Goal: Task Accomplishment & Management: Use online tool/utility

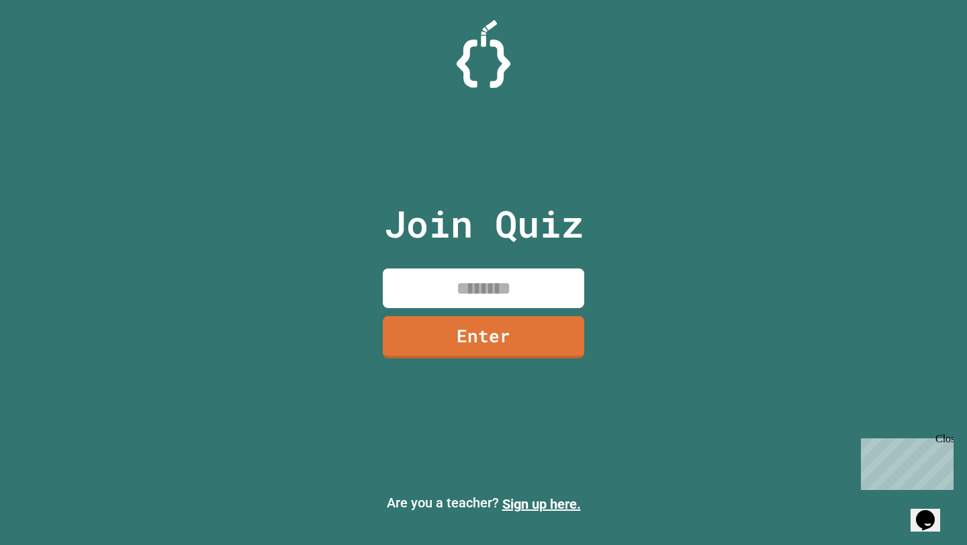
click at [501, 298] on input at bounding box center [484, 289] width 202 height 40
type input "********"
click at [494, 333] on link "Enter" at bounding box center [484, 336] width 200 height 44
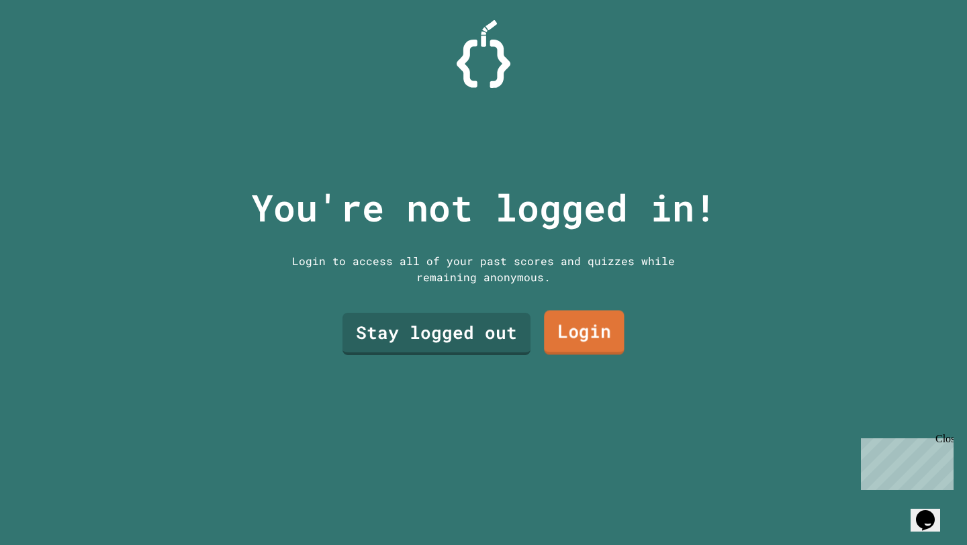
click at [609, 335] on link "Login" at bounding box center [584, 332] width 81 height 44
click at [568, 424] on div "You're not logged in! Login to access all of your past scores and quizzes while…" at bounding box center [484, 272] width 492 height 545
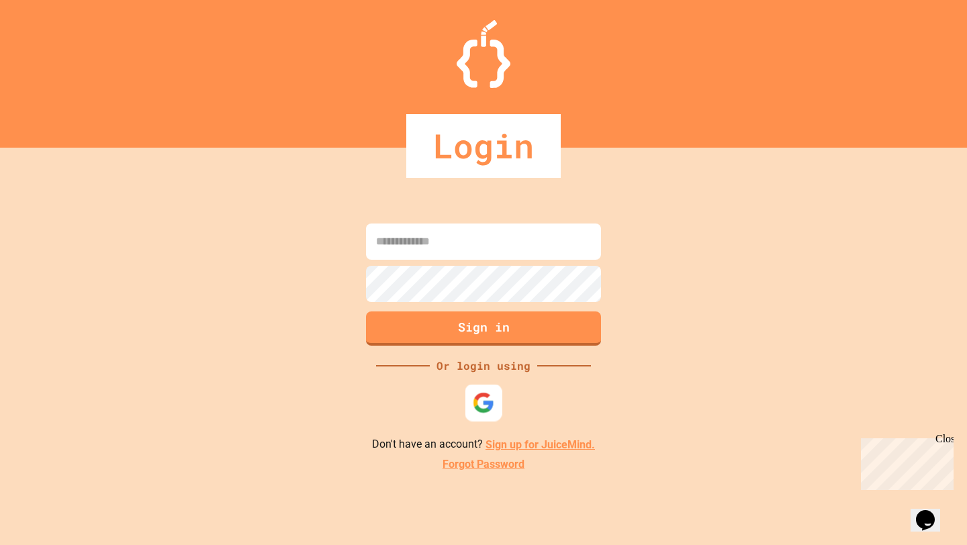
click at [477, 392] on img at bounding box center [484, 403] width 22 height 22
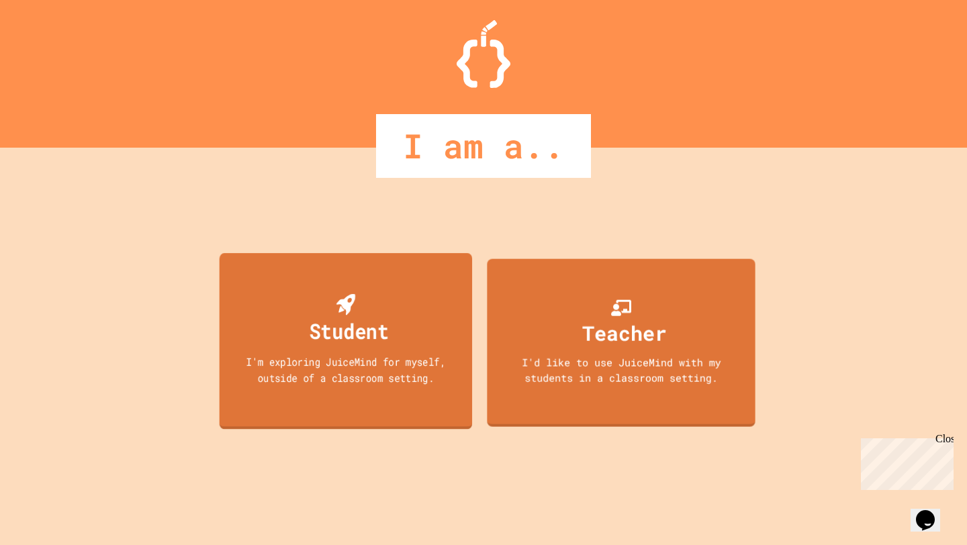
click at [224, 320] on div "Student I'm exploring JuiceMind for myself, outside of a classroom setting." at bounding box center [346, 341] width 253 height 177
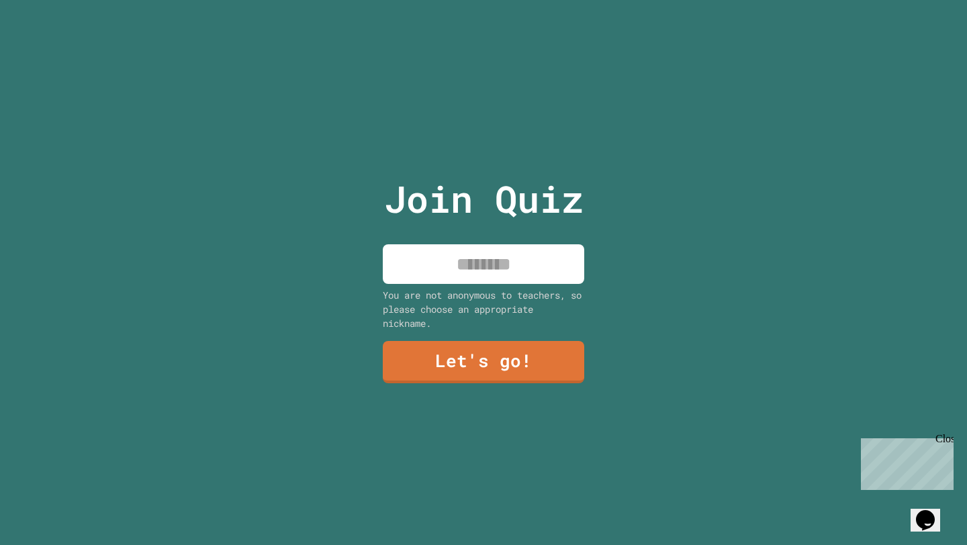
click at [517, 274] on input at bounding box center [484, 265] width 202 height 40
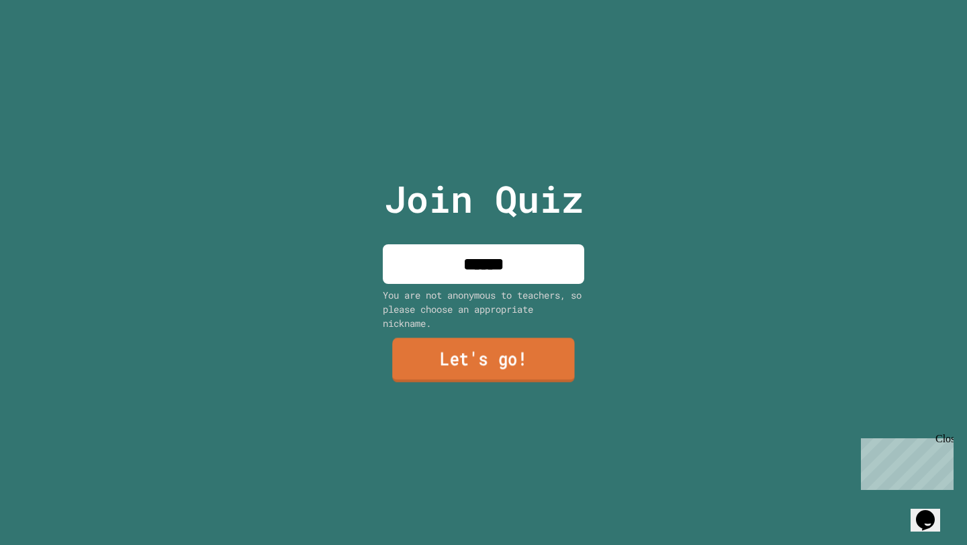
type input "******"
click at [514, 353] on link "Let's go!" at bounding box center [483, 360] width 183 height 44
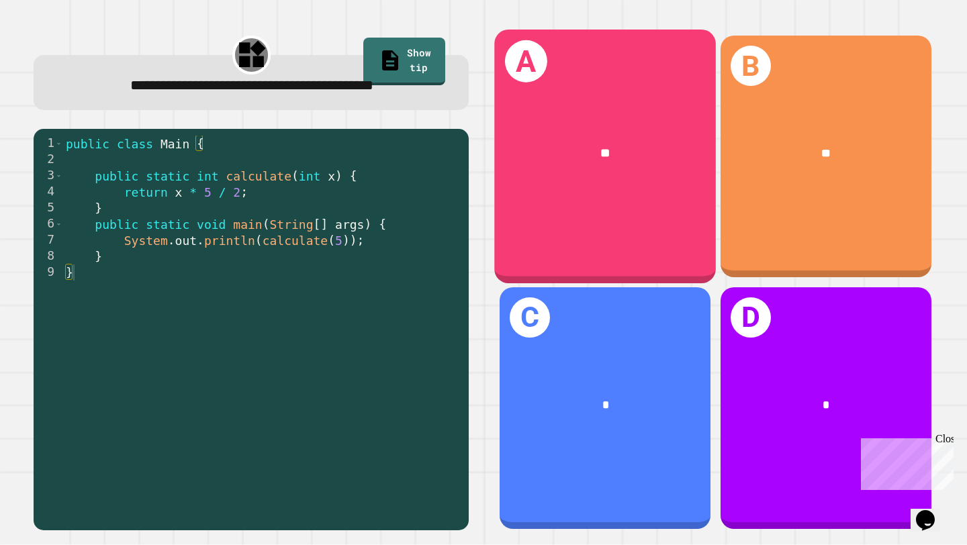
click at [664, 198] on div "A **" at bounding box center [606, 157] width 222 height 254
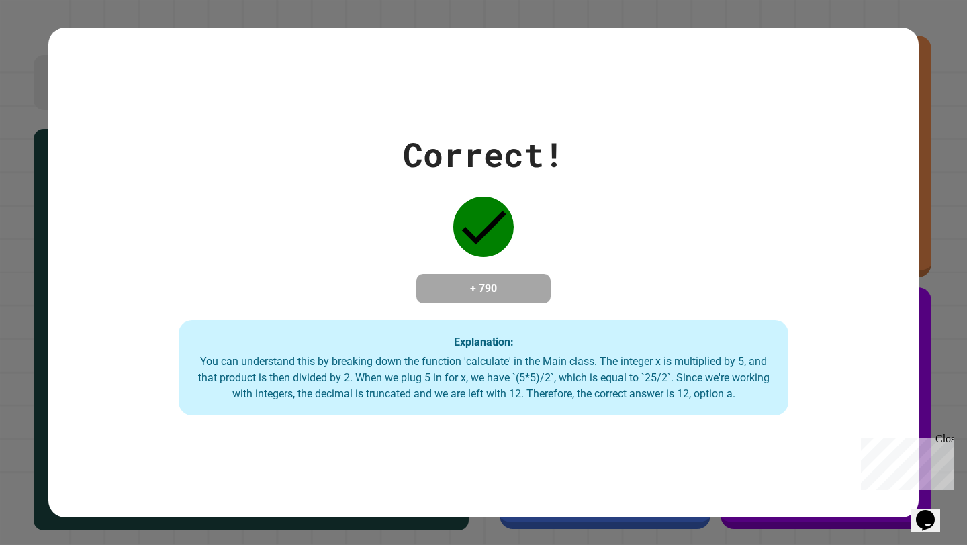
click at [949, 437] on div "Close" at bounding box center [944, 441] width 17 height 17
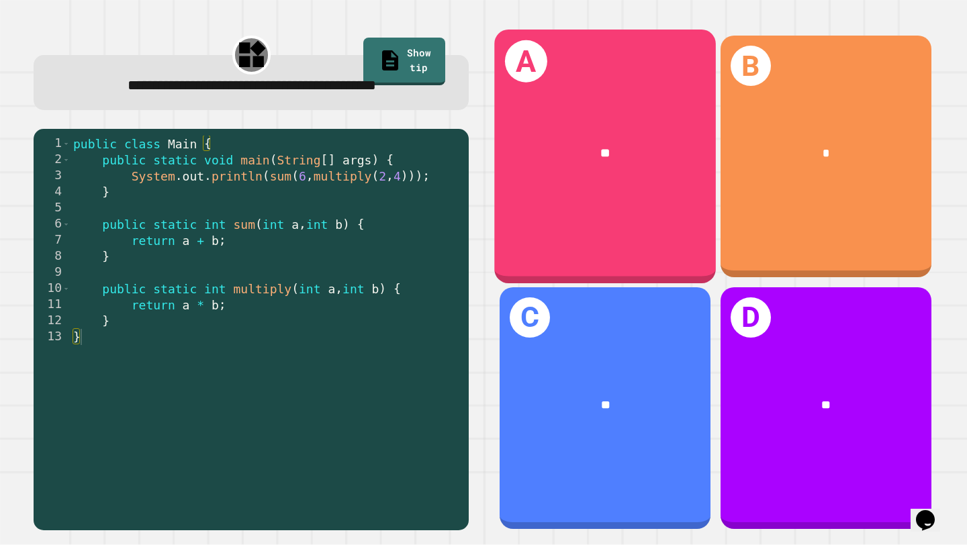
click at [615, 190] on div "A **" at bounding box center [606, 157] width 222 height 254
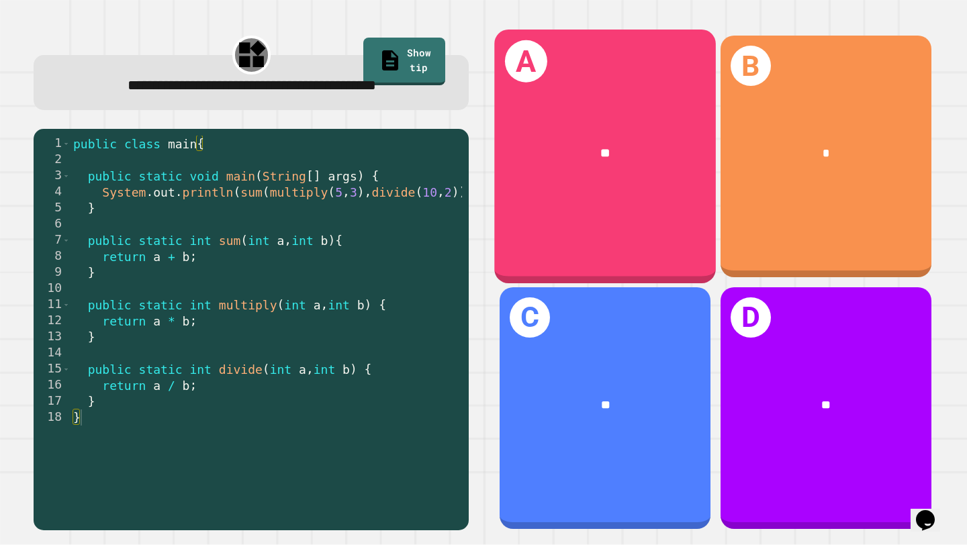
click at [655, 165] on div "**" at bounding box center [606, 154] width 222 height 68
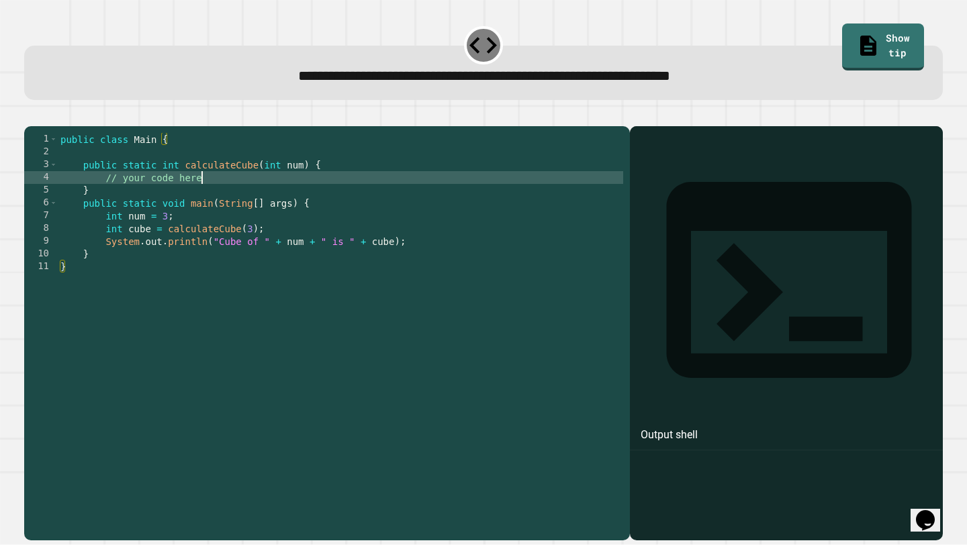
click at [231, 201] on div "public class Main { public static int calculateCube ( int num ) { // your code …" at bounding box center [341, 331] width 566 height 396
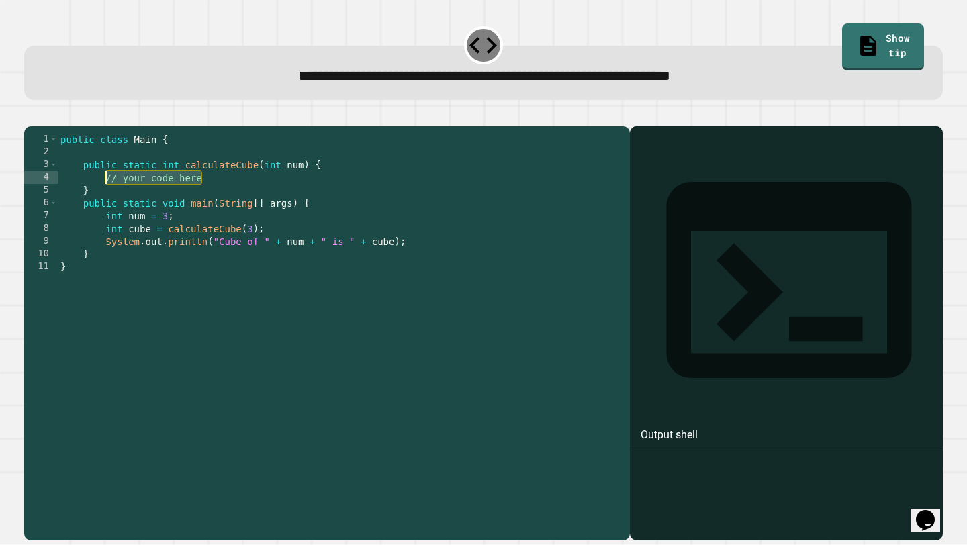
drag, startPoint x: 234, startPoint y: 201, endPoint x: 106, endPoint y: 202, distance: 127.6
click at [106, 202] on div "public class Main { public static int calculateCube ( int num ) { // your code …" at bounding box center [341, 331] width 566 height 396
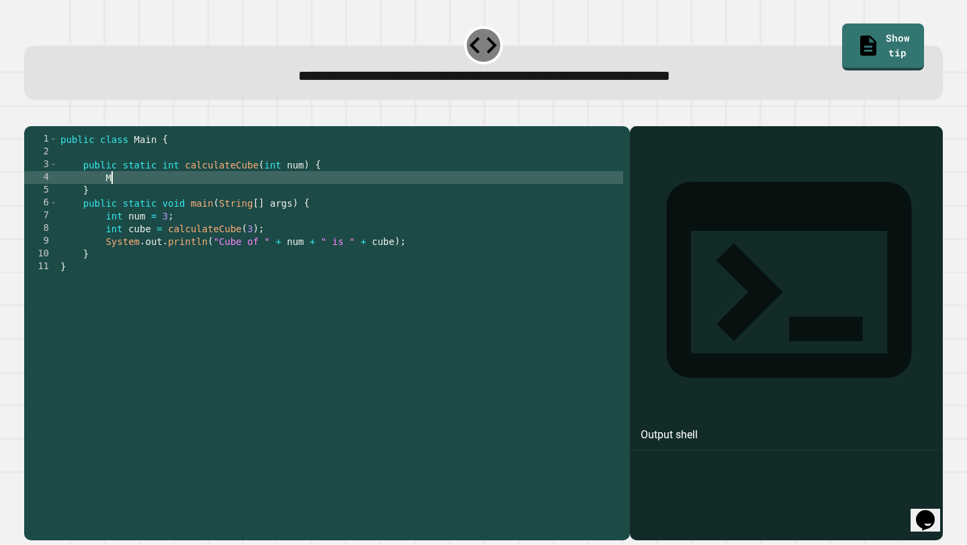
type textarea "*"
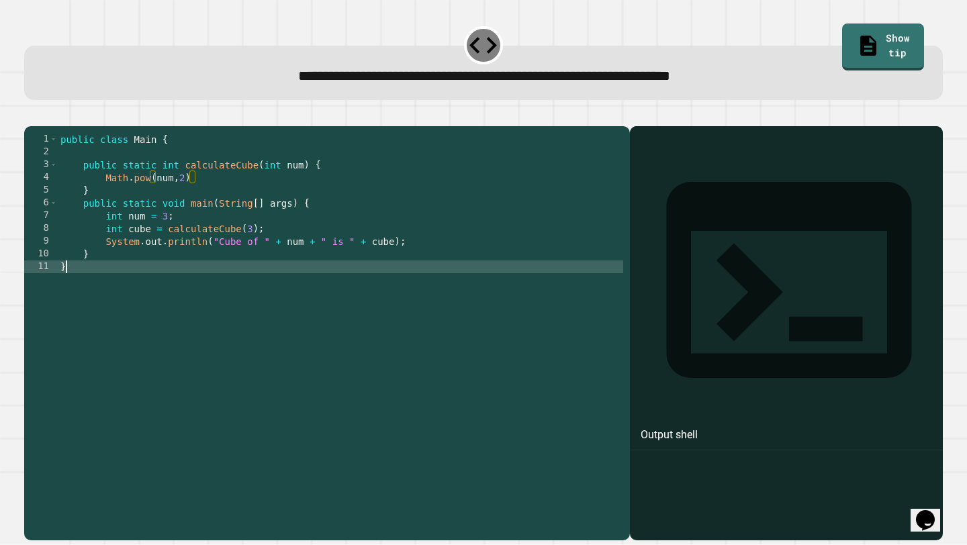
click at [289, 300] on div "public class Main { public static int calculateCube ( int num ) { Math . pow ( …" at bounding box center [341, 331] width 566 height 396
click at [31, 115] on icon "button" at bounding box center [31, 115] width 0 height 0
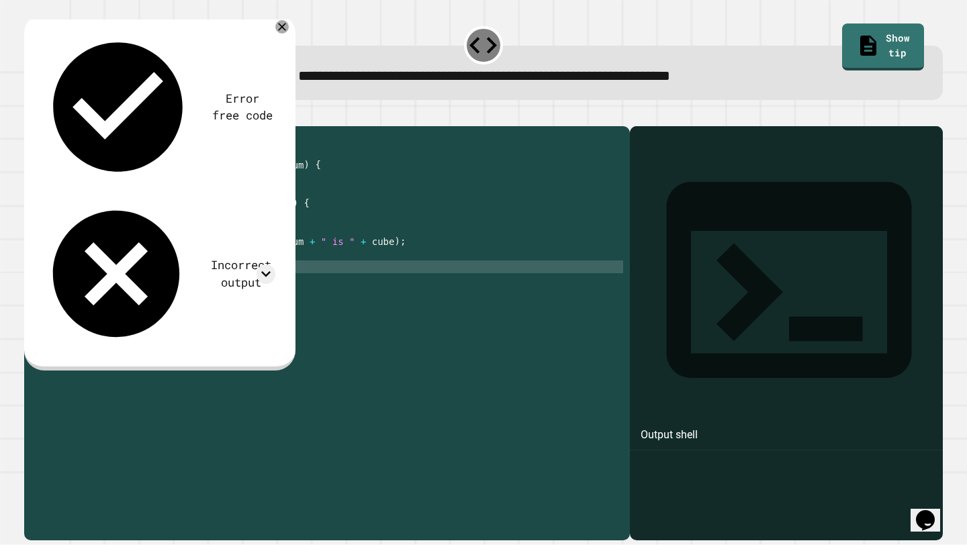
click at [310, 188] on div "public class Main { public static int calculateCube ( int num ) { Math . pow ( …" at bounding box center [341, 331] width 566 height 396
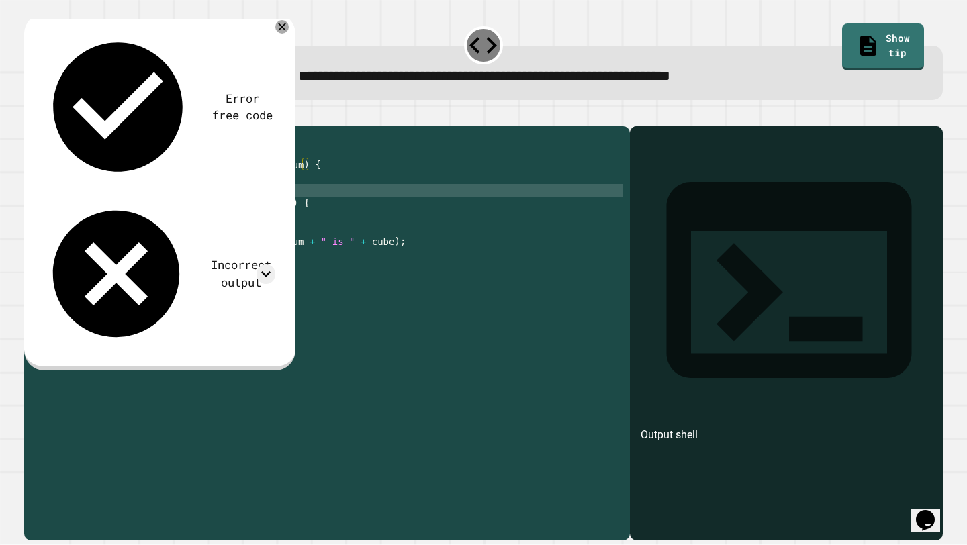
click at [277, 207] on div "public class Main { public static int calculateCube ( int num ) { Math . pow ( …" at bounding box center [341, 331] width 566 height 396
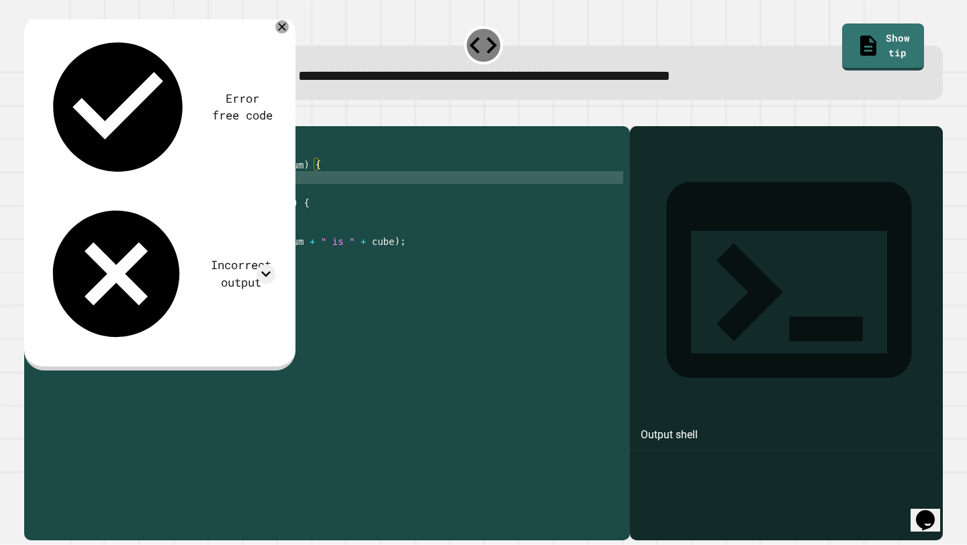
click at [277, 197] on div "public class Main { public static int calculateCube ( int num ) { Math . pow ( …" at bounding box center [341, 331] width 566 height 396
click at [31, 115] on button "button" at bounding box center [31, 115] width 0 height 0
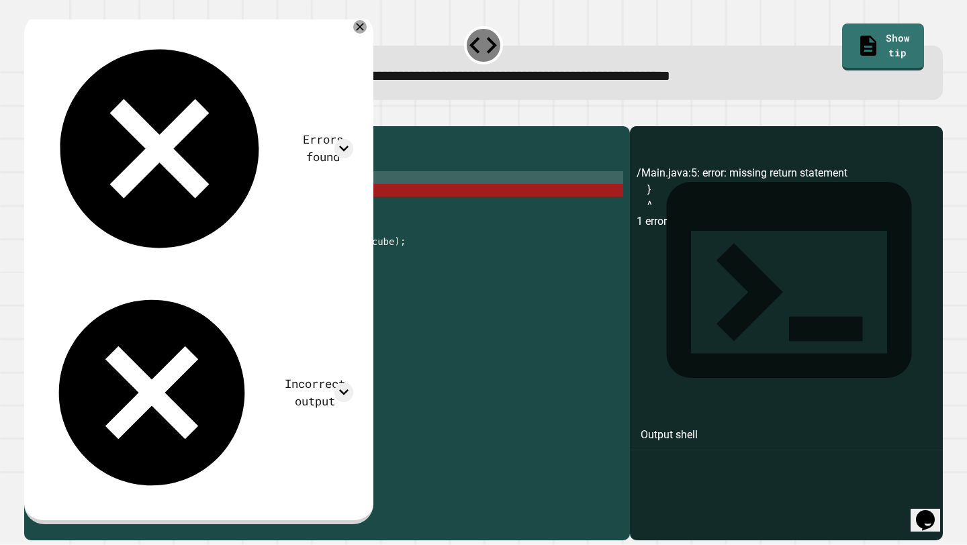
click at [104, 197] on div "public class Main { public static int calculateCube ( int num ) { Math . pow ( …" at bounding box center [341, 331] width 566 height 396
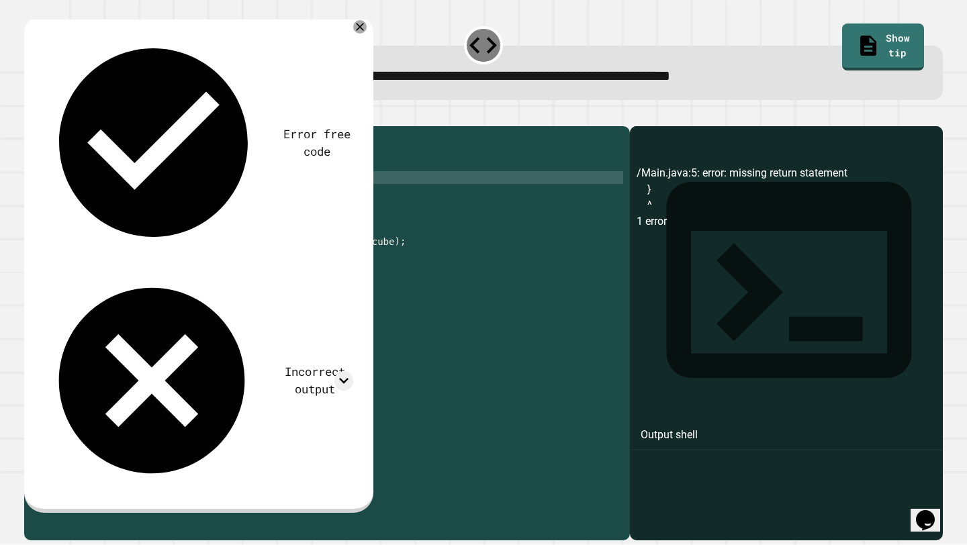
scroll to position [0, 5]
click at [31, 115] on button "button" at bounding box center [31, 115] width 0 height 0
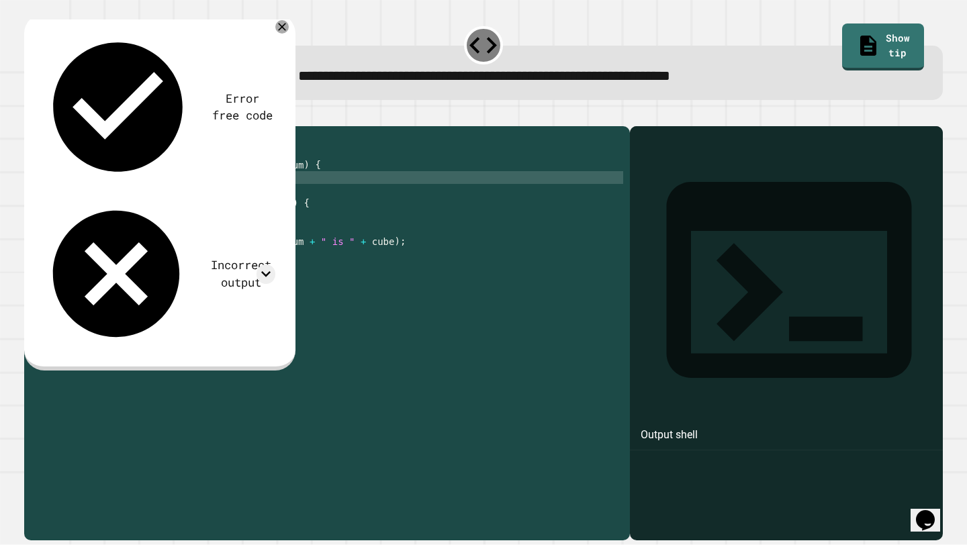
click at [286, 126] on div at bounding box center [483, 118] width 919 height 16
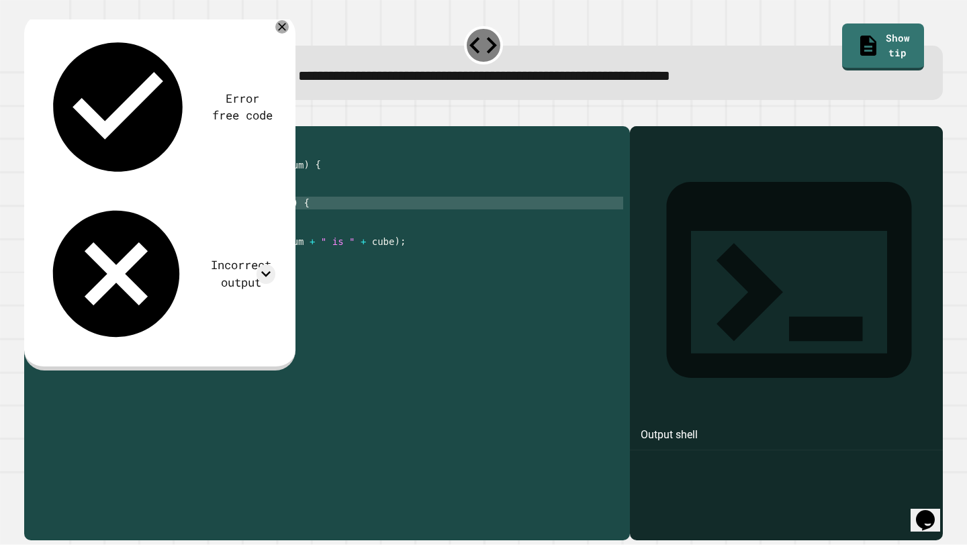
click at [279, 223] on div "public class Main { public static int calculateCube ( int num ) { return Math .…" at bounding box center [341, 331] width 566 height 396
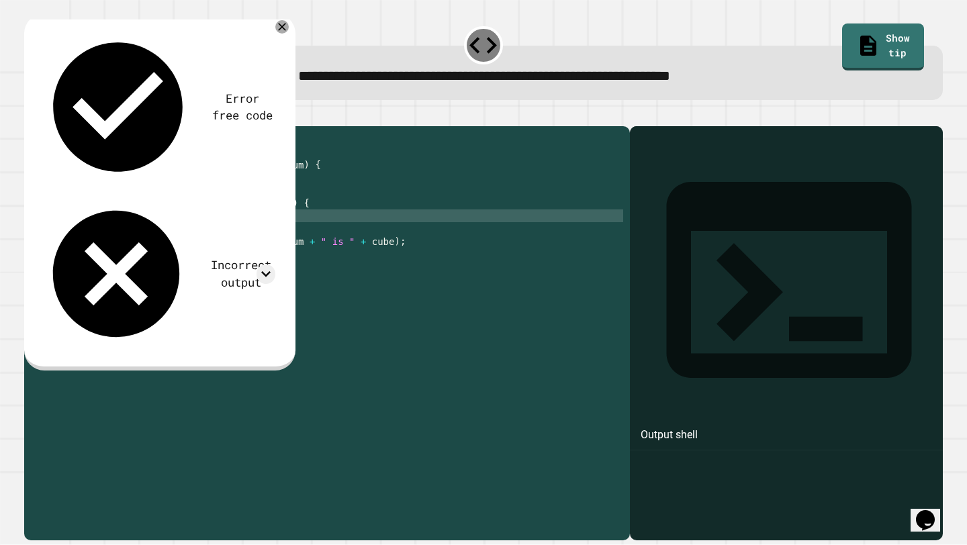
click at [290, 231] on div "public class Main { public static int calculateCube ( int num ) { return Math .…" at bounding box center [341, 331] width 566 height 396
click at [306, 244] on div "public class Main { public static int calculateCube ( int num ) { return Math .…" at bounding box center [341, 331] width 566 height 396
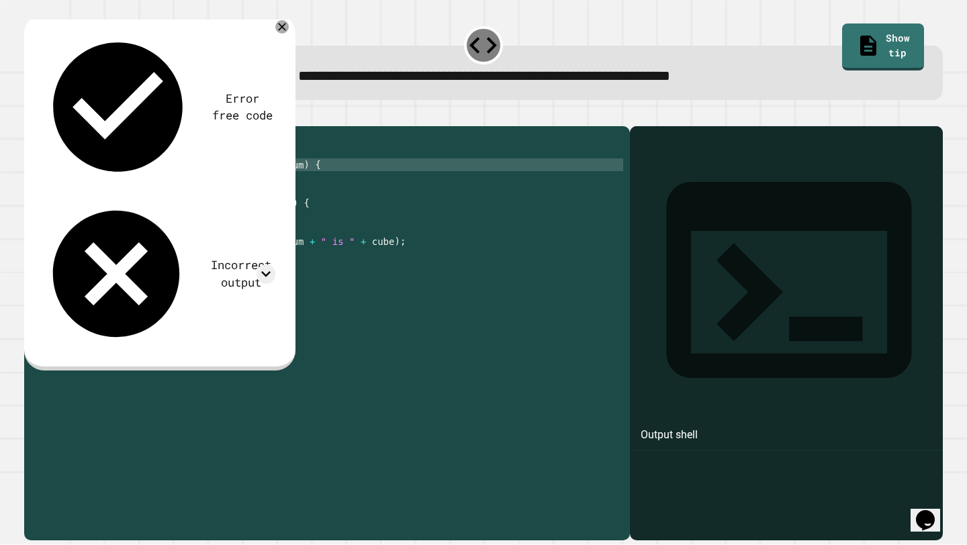
click at [222, 190] on div "public class Main { public static int calculateCube ( int num ) { return Math .…" at bounding box center [341, 331] width 566 height 396
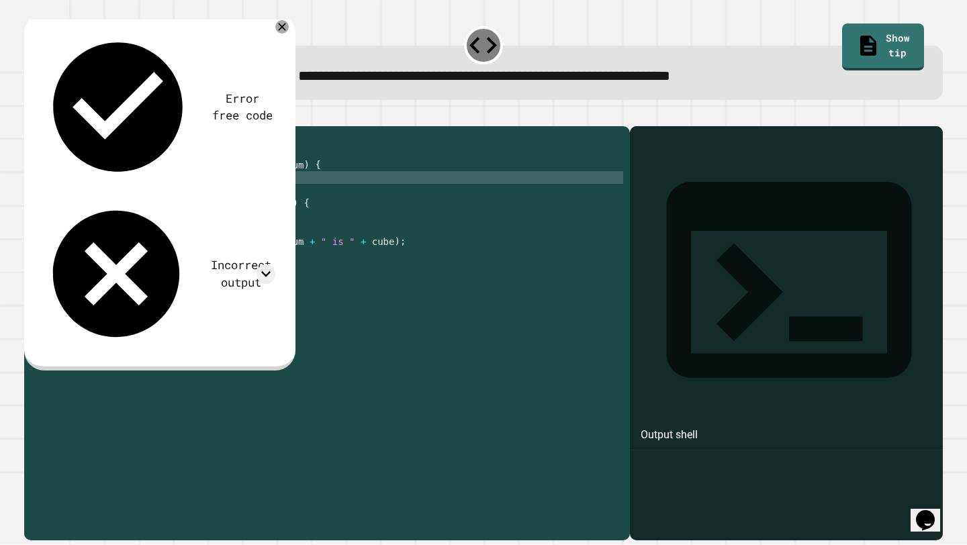
scroll to position [0, 11]
click at [31, 115] on button "button" at bounding box center [31, 115] width 0 height 0
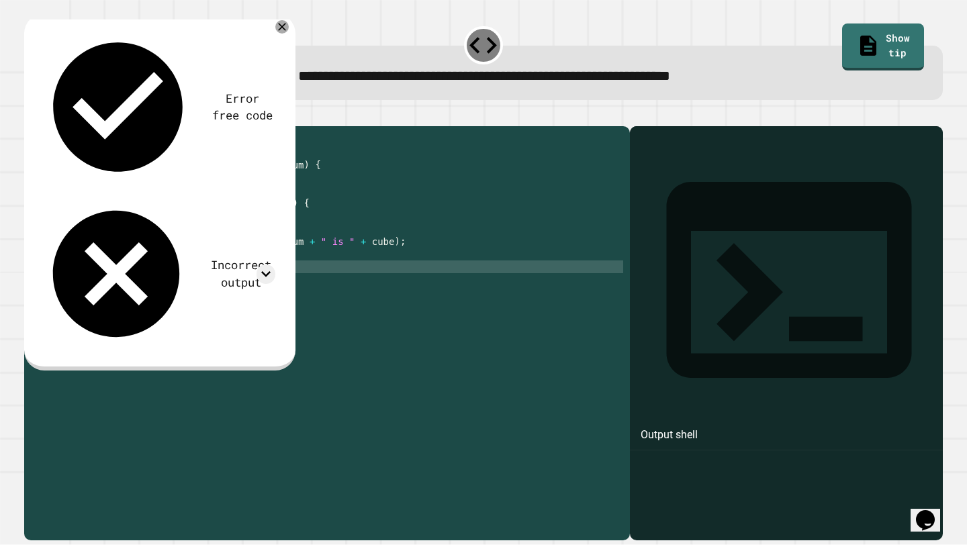
click at [182, 290] on div "public class Main { public static int calculateCube ( int num ) { return Math .…" at bounding box center [341, 331] width 566 height 396
click at [156, 198] on div "public class Main { public static int calculateCube ( int num ) { return Math .…" at bounding box center [341, 331] width 566 height 396
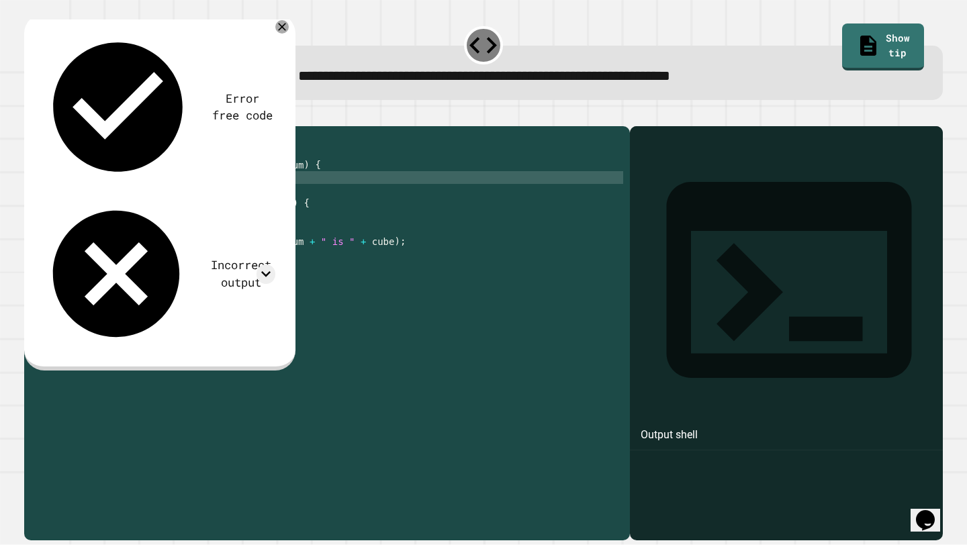
scroll to position [0, 6]
click at [31, 115] on icon "button" at bounding box center [31, 115] width 0 height 0
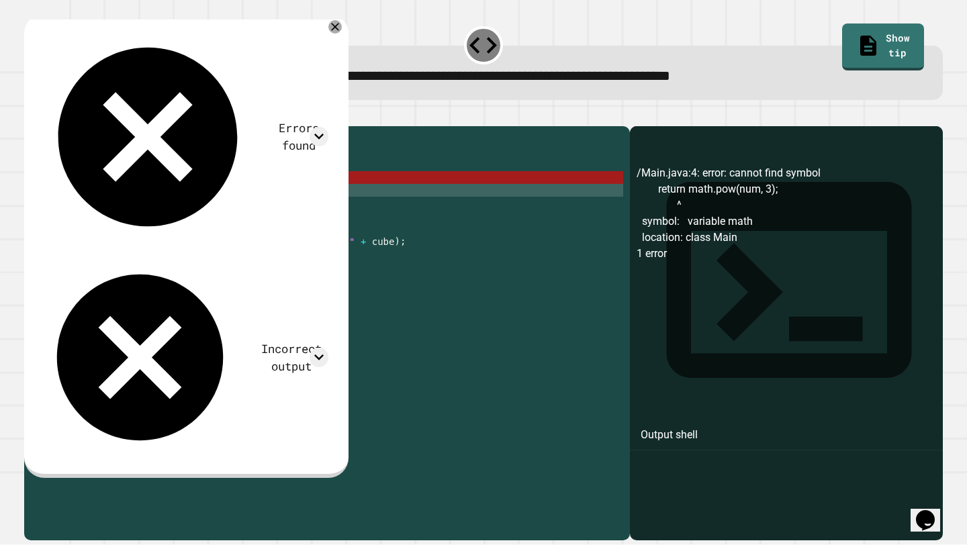
scroll to position [0, 1]
click at [152, 204] on div "public class Main { public static int calculateCube ( int num ) { return math .…" at bounding box center [341, 331] width 566 height 396
click at [148, 199] on div "public class Main { public static int calculateCube ( int num ) { return math .…" at bounding box center [341, 331] width 566 height 396
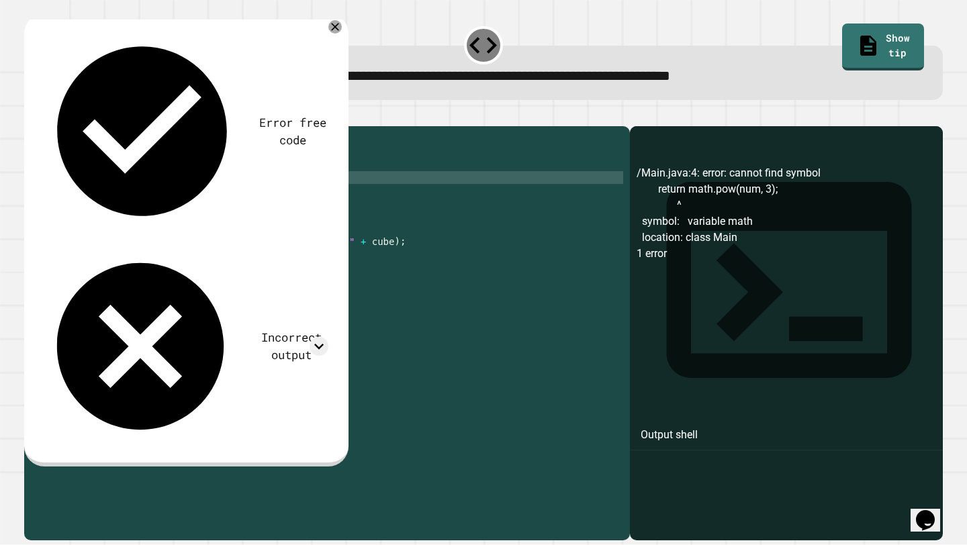
scroll to position [0, 6]
click at [31, 115] on icon "button" at bounding box center [31, 115] width 0 height 0
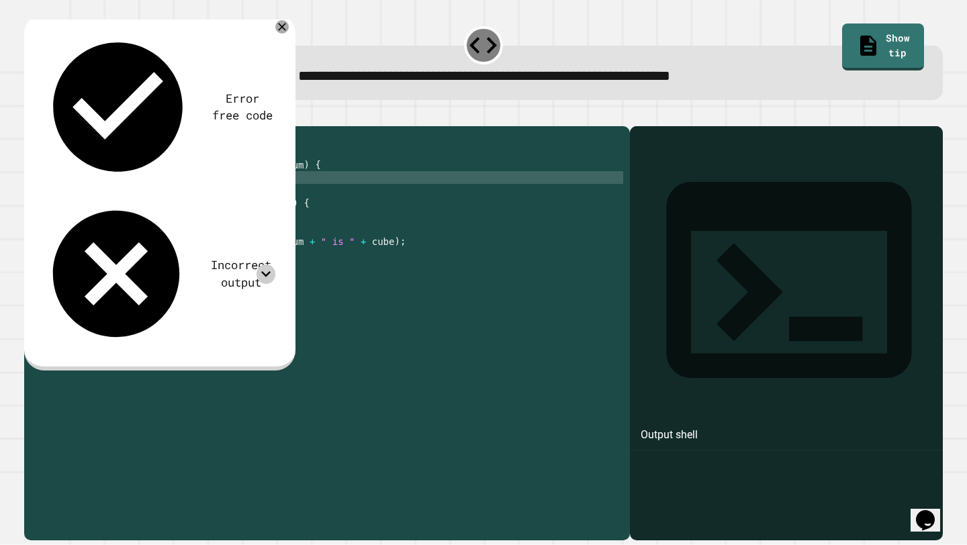
click at [266, 265] on icon at bounding box center [266, 274] width 19 height 19
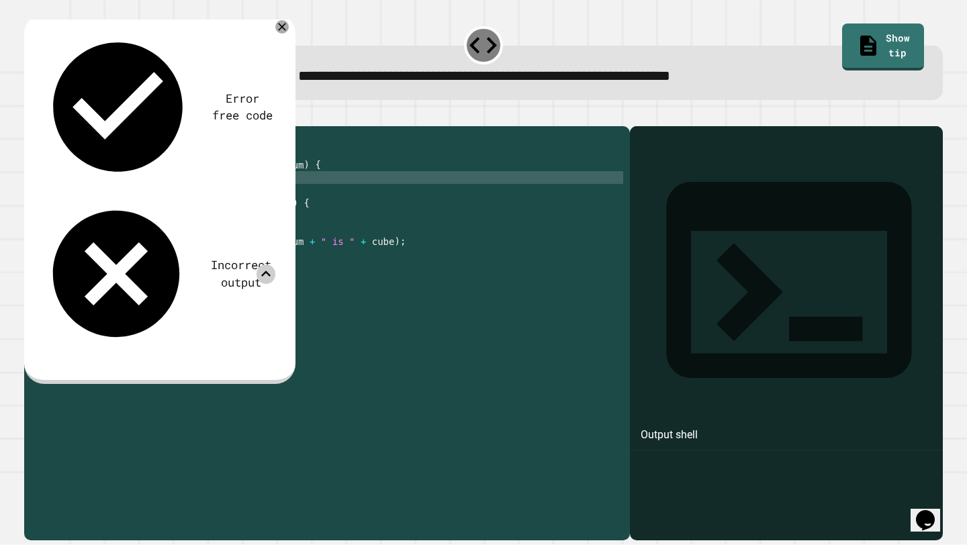
click at [266, 265] on icon at bounding box center [266, 274] width 19 height 19
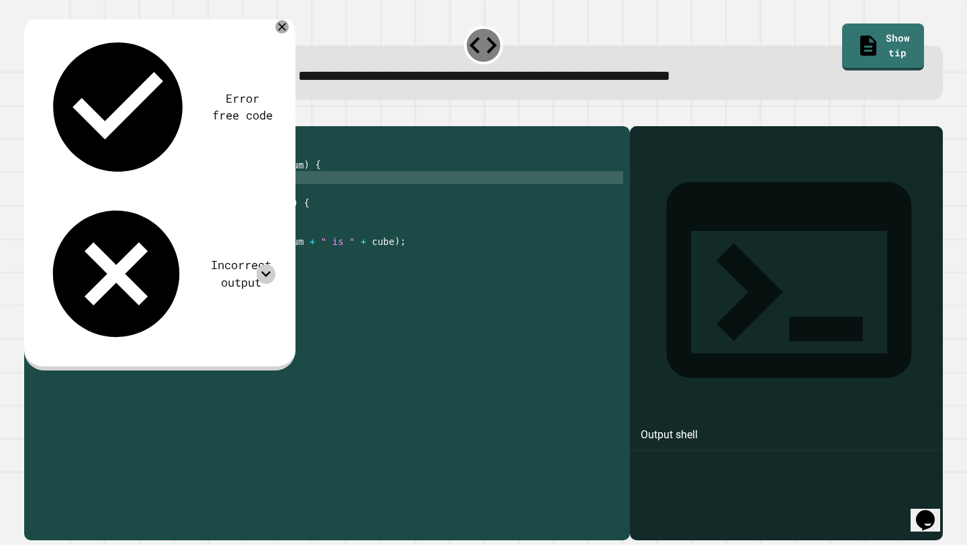
click at [319, 111] on div "**********" at bounding box center [483, 325] width 928 height 441
click at [192, 203] on div "public class Main { public static int calculateCube ( int num ) { return Math .…" at bounding box center [341, 331] width 566 height 396
click at [31, 115] on icon "button" at bounding box center [31, 115] width 0 height 0
click at [198, 201] on div "public class Main { public static int calculateCube ( int num ) { return Math .…" at bounding box center [341, 331] width 566 height 396
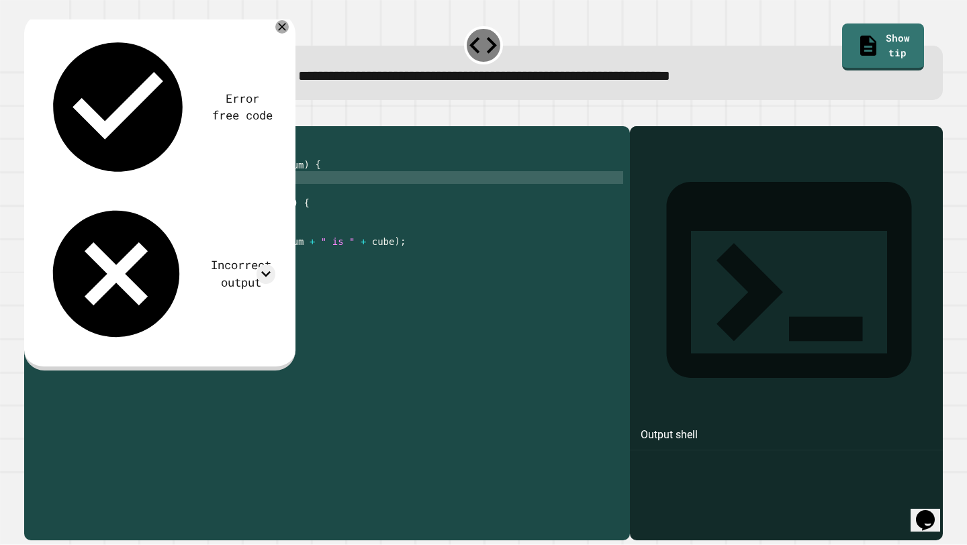
type textarea "**********"
click at [31, 115] on button "button" at bounding box center [31, 115] width 0 height 0
click at [320, 126] on div at bounding box center [483, 118] width 919 height 16
click at [278, 31] on icon at bounding box center [282, 27] width 16 height 16
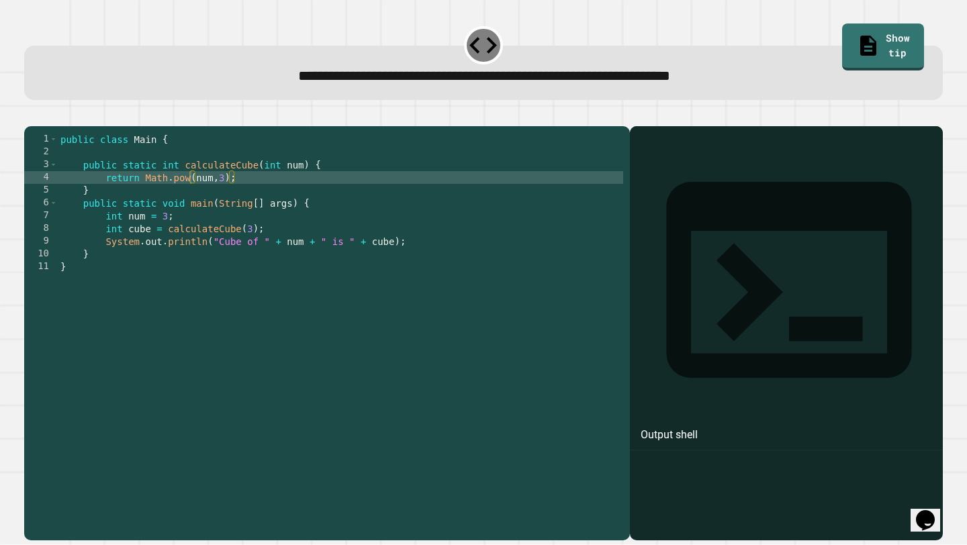
scroll to position [0, 0]
click at [277, 363] on div "public class Main { public static int calculateCube ( int num ) { return Math .…" at bounding box center [341, 331] width 566 height 396
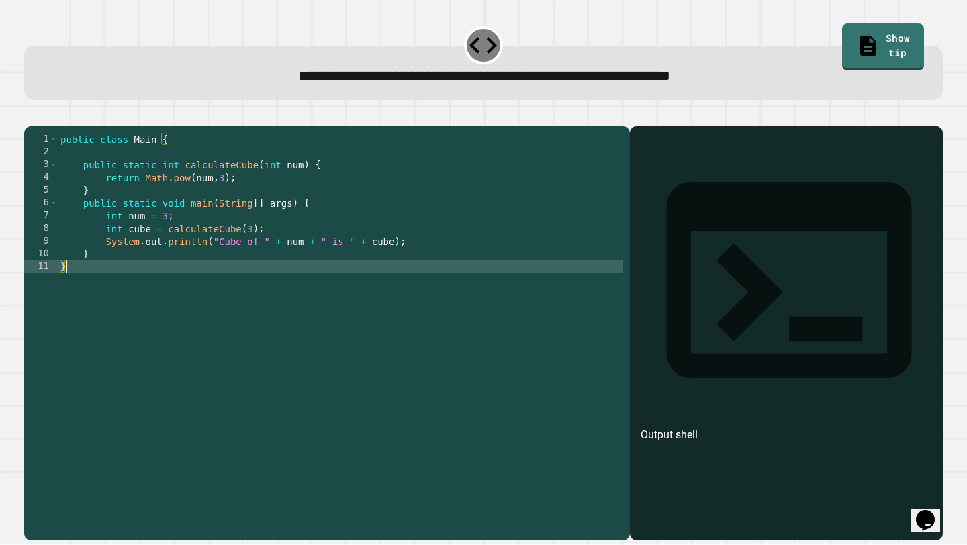
click at [31, 115] on icon "button" at bounding box center [31, 115] width 0 height 0
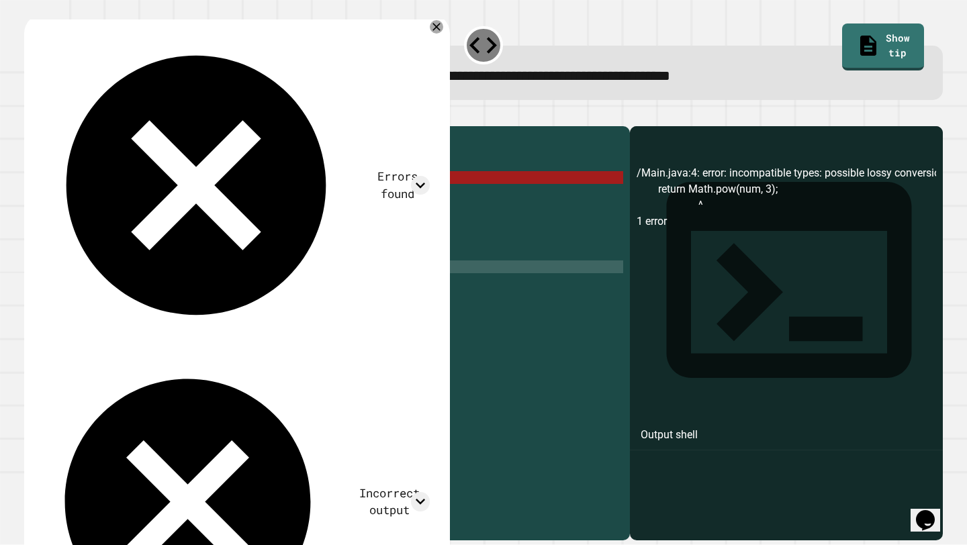
click at [722, 229] on div "/Main.java:4: error: incompatible types: possible lossy conversion from double …" at bounding box center [787, 353] width 300 height 376
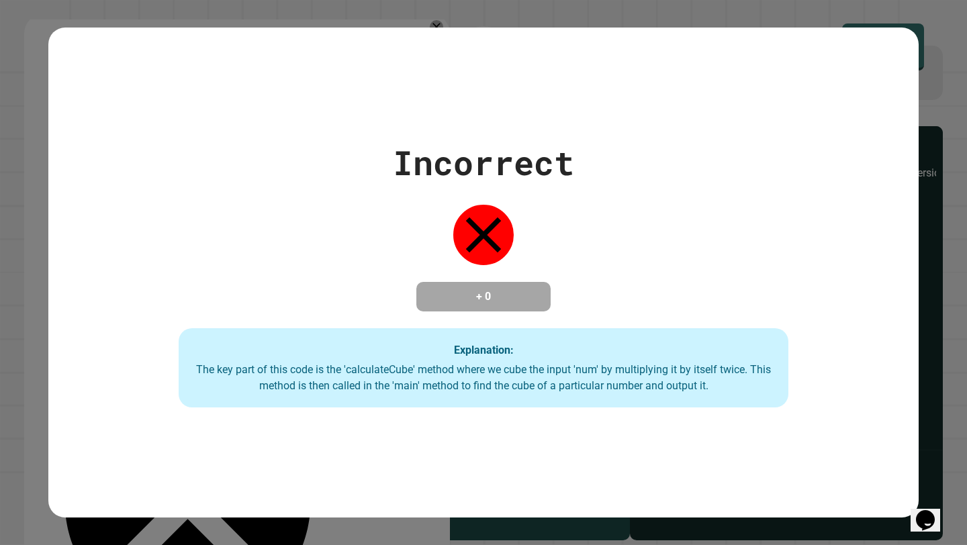
click at [120, 376] on div "Incorrect + 0 Explanation: The key part of this code is the 'calculateCube' met…" at bounding box center [483, 273] width 871 height 270
drag, startPoint x: 120, startPoint y: 376, endPoint x: 54, endPoint y: 375, distance: 65.8
click at [120, 376] on div "Incorrect + 0 Explanation: The key part of this code is the 'calculateCube' met…" at bounding box center [483, 273] width 871 height 270
click at [54, 375] on div "Incorrect + 0 Explanation: The key part of this code is the 'calculateCube' met…" at bounding box center [483, 273] width 871 height 270
click at [56, 375] on div "Incorrect + 0 Explanation: The key part of this code is the 'calculateCube' met…" at bounding box center [483, 273] width 871 height 270
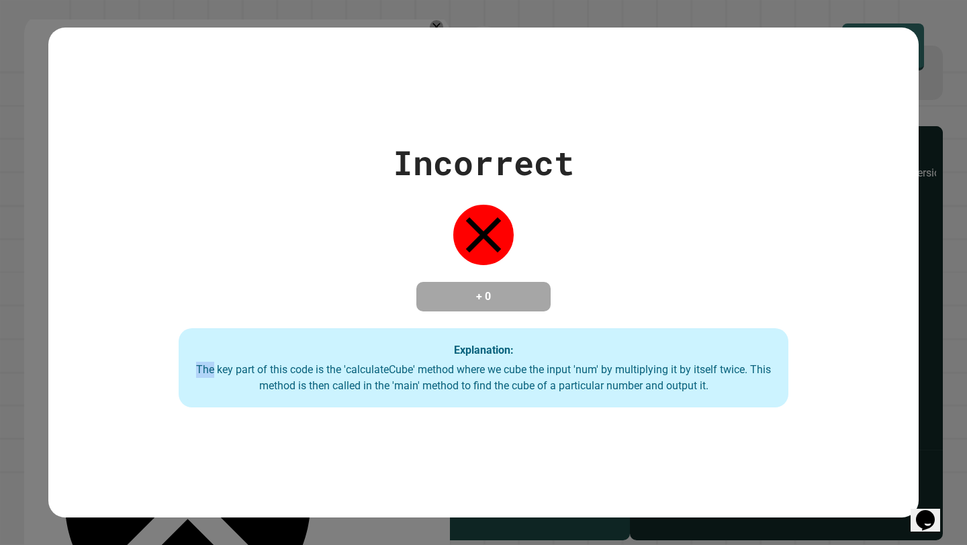
click at [54, 375] on div "Incorrect + 0 Explanation: The key part of this code is the 'calculateCube' met…" at bounding box center [483, 273] width 871 height 270
click at [24, 375] on div "Incorrect + 0 Explanation: The key part of this code is the 'calculateCube' met…" at bounding box center [483, 272] width 967 height 545
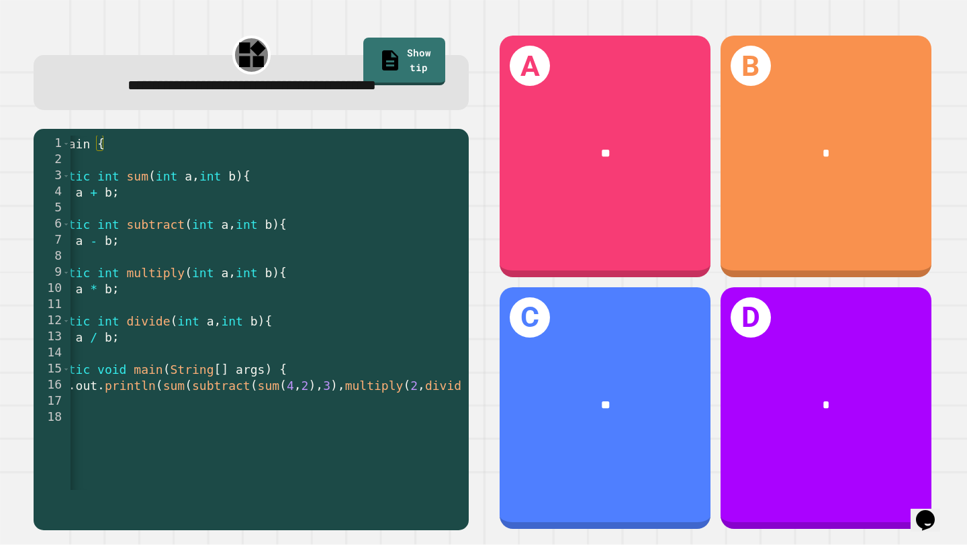
scroll to position [0, 41]
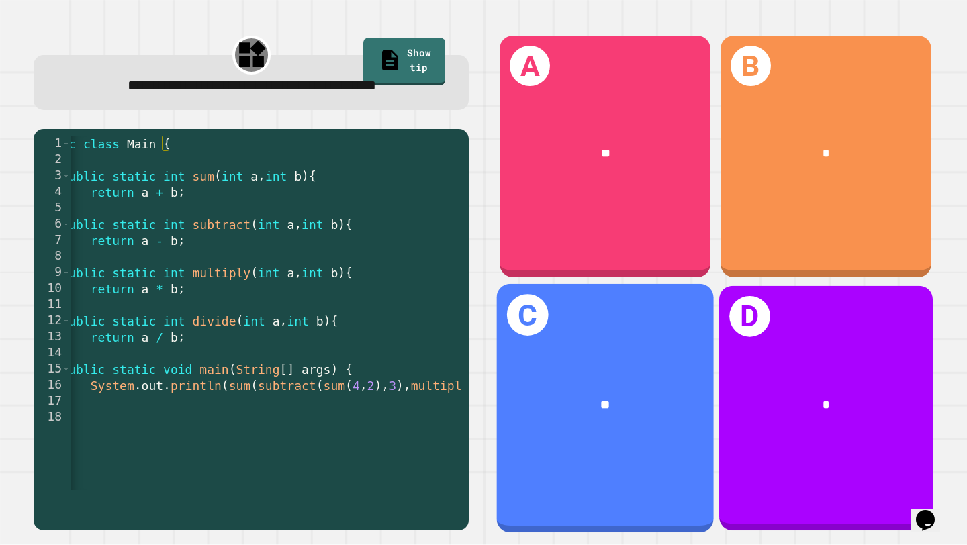
click at [620, 412] on div "**" at bounding box center [606, 405] width 168 height 18
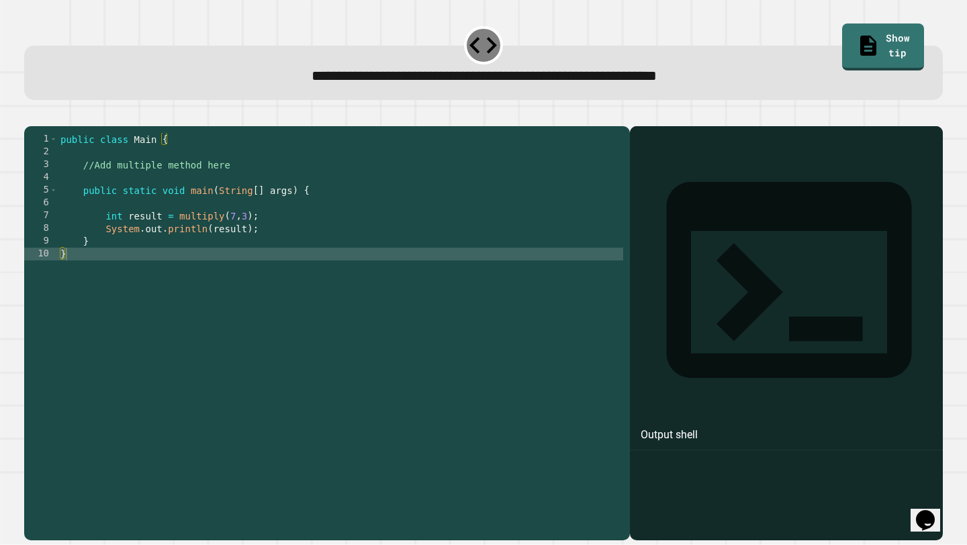
click at [237, 186] on div "public class Main { //Add multiple method here public static void main ( String…" at bounding box center [341, 331] width 566 height 396
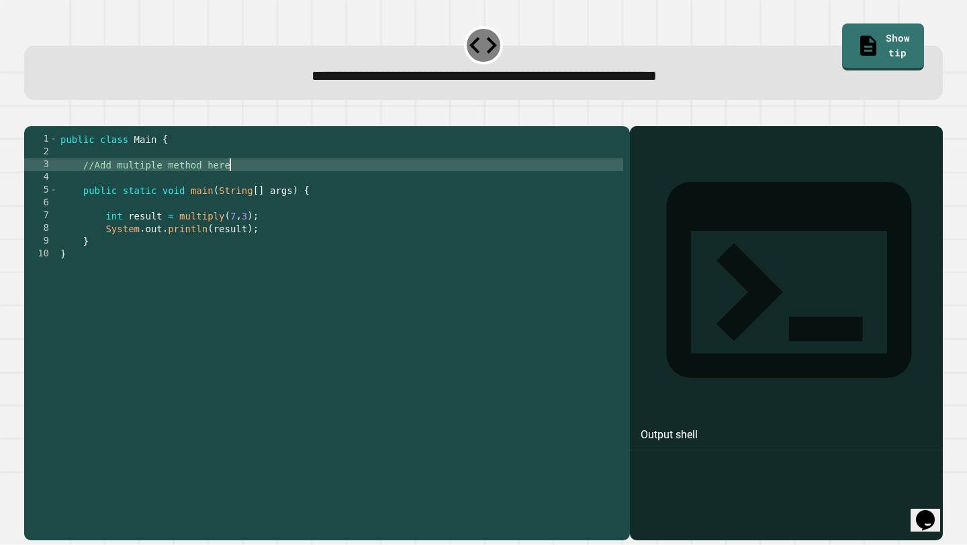
type textarea "**********"
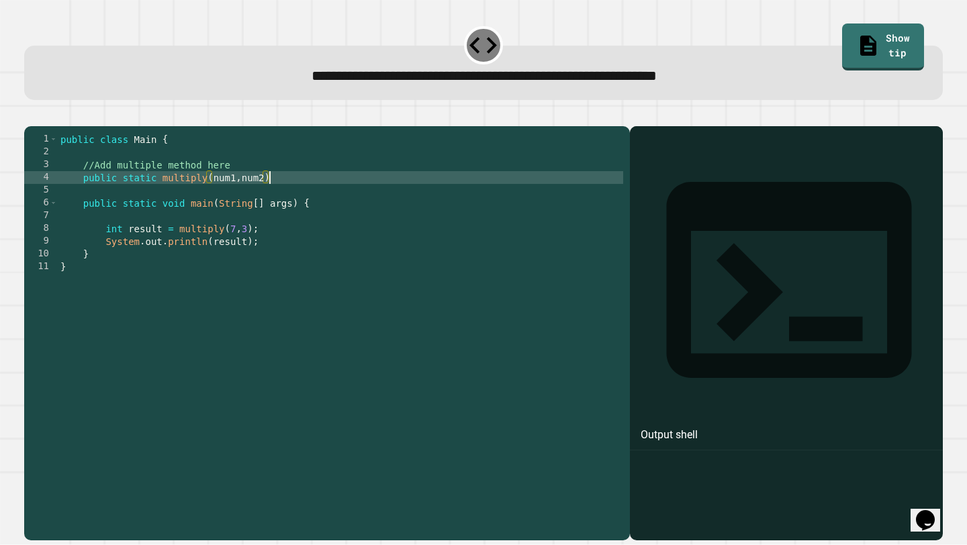
scroll to position [0, 14]
click at [206, 198] on div "public class Main { //Add multiple method here public static multiply ( num1 , …" at bounding box center [341, 331] width 566 height 396
click at [274, 196] on div "public class Main { //Add multiple method here public static multiply ( int num…" at bounding box center [341, 331] width 566 height 396
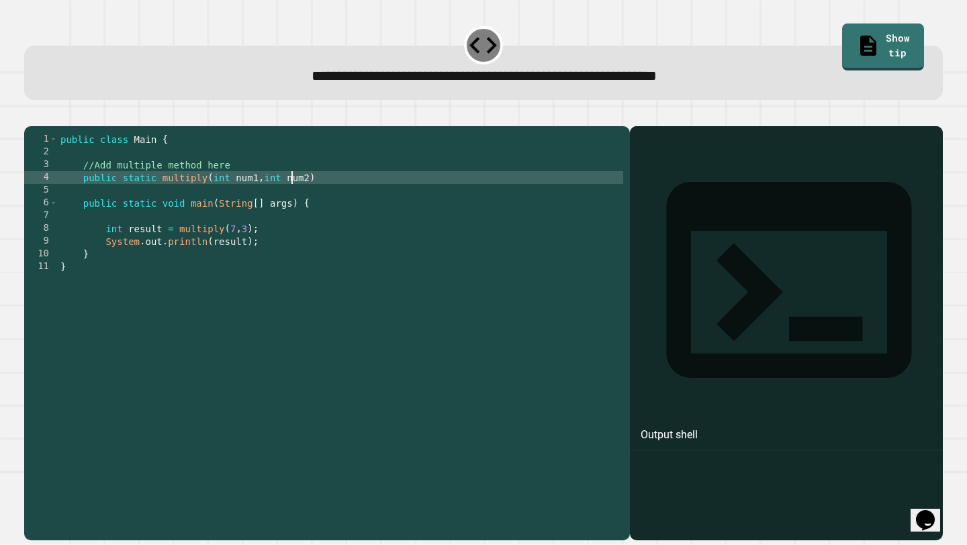
click at [358, 200] on div "public class Main { //Add multiple method here public static multiply ( int num…" at bounding box center [341, 331] width 566 height 396
type textarea "**********"
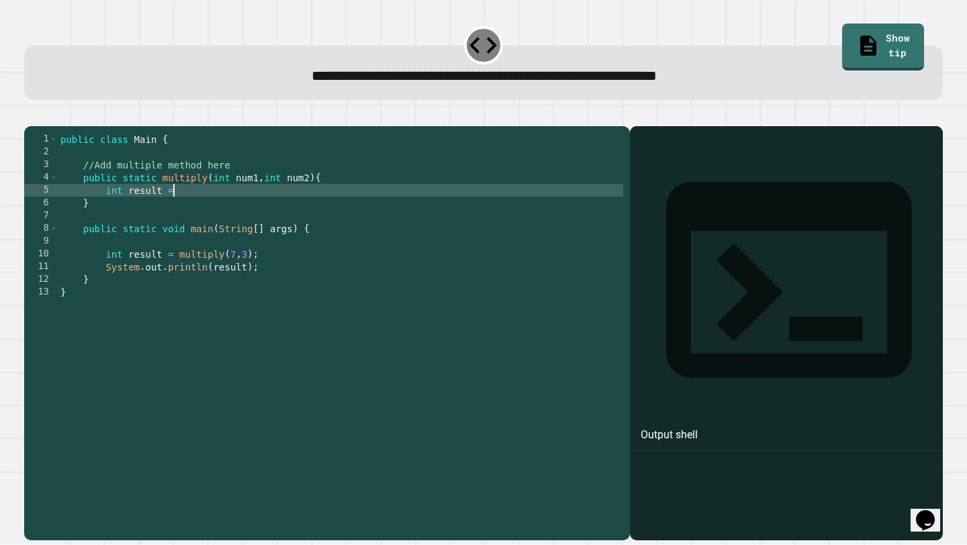
scroll to position [0, 7]
type textarea "**********"
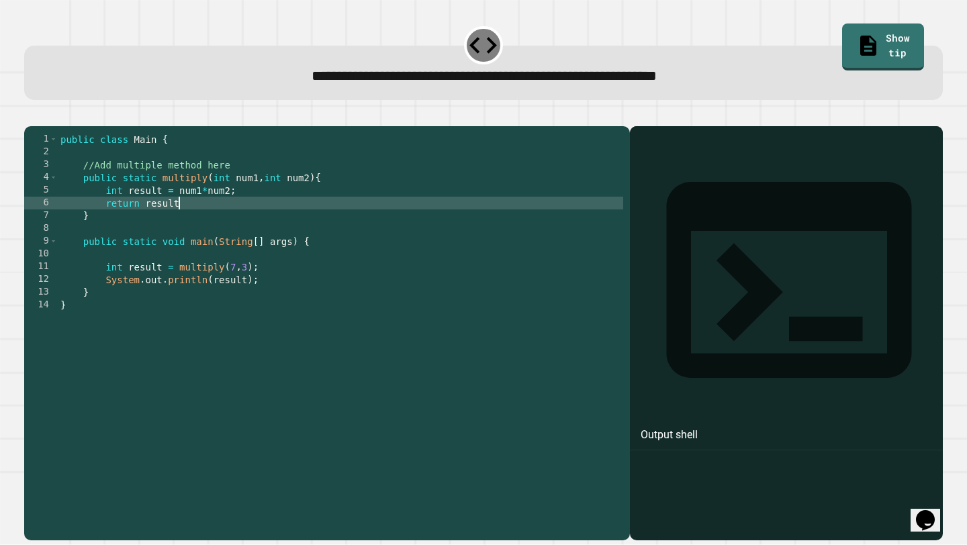
scroll to position [0, 8]
click at [42, 126] on div at bounding box center [483, 118] width 919 height 16
click at [31, 115] on button "button" at bounding box center [31, 115] width 0 height 0
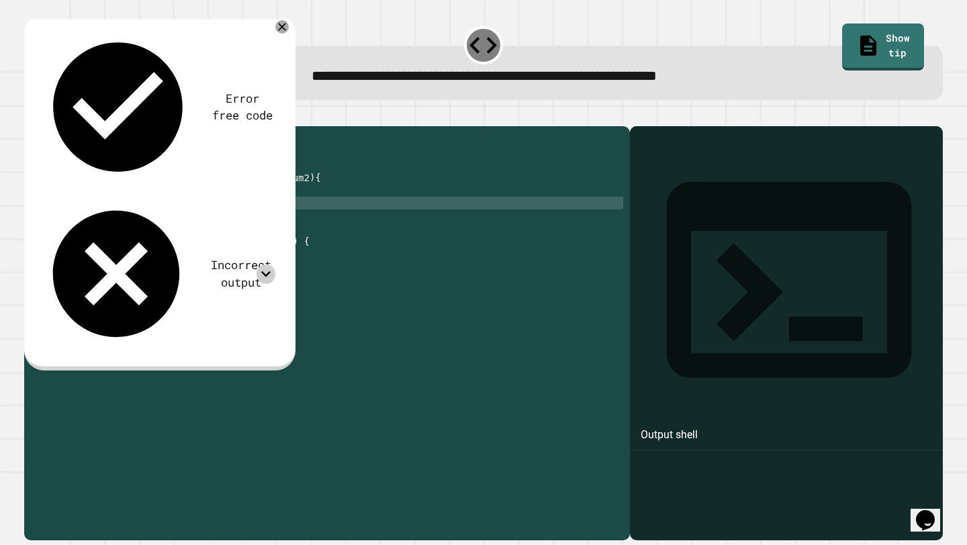
click at [270, 265] on icon at bounding box center [266, 274] width 19 height 19
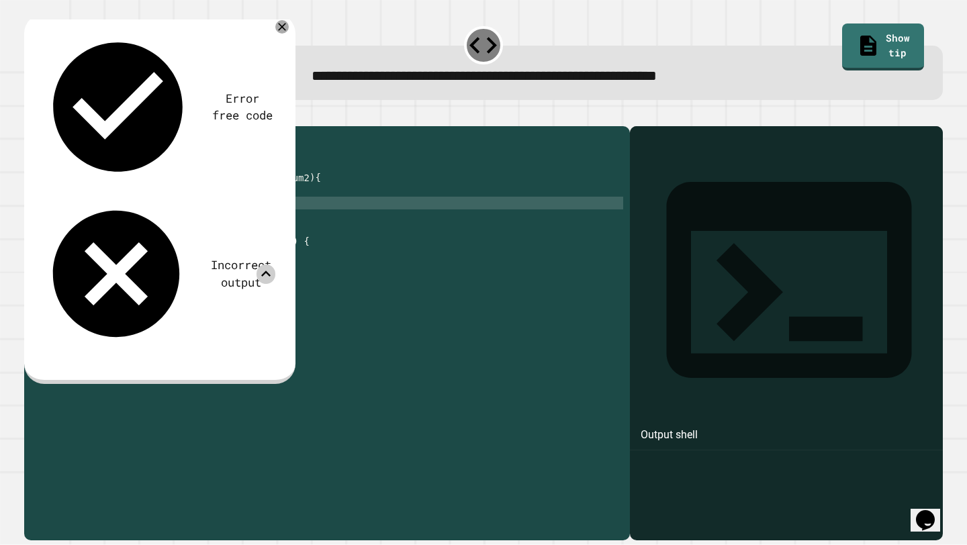
click at [270, 265] on icon at bounding box center [266, 274] width 19 height 19
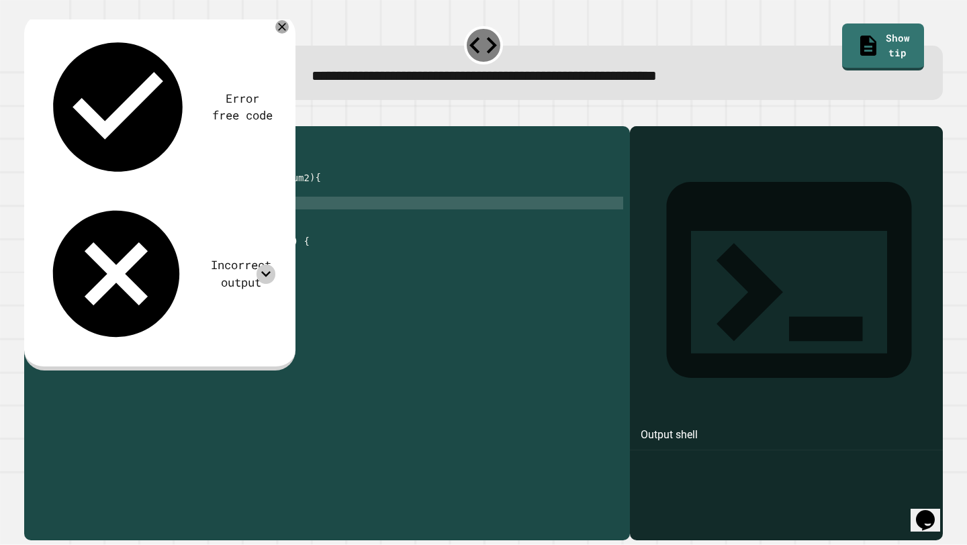
click at [212, 294] on div "public class Main { //Add multiple method here public static multiply ( int num…" at bounding box center [341, 331] width 566 height 396
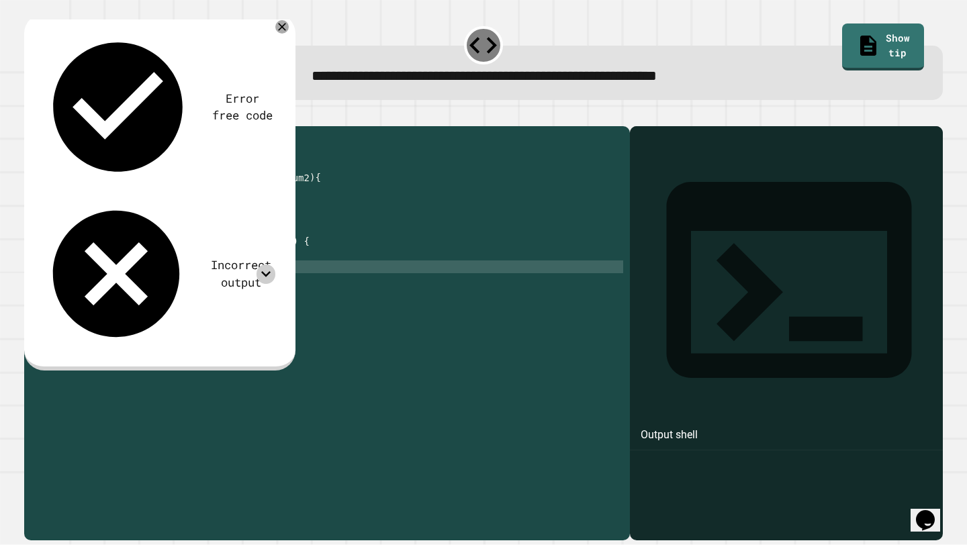
click at [218, 290] on div "public class Main { //Add multiple method here public static multiply ( int num…" at bounding box center [341, 331] width 566 height 396
click at [161, 195] on div "public class Main { //Add multiple method here public static multiply ( int num…" at bounding box center [341, 331] width 566 height 396
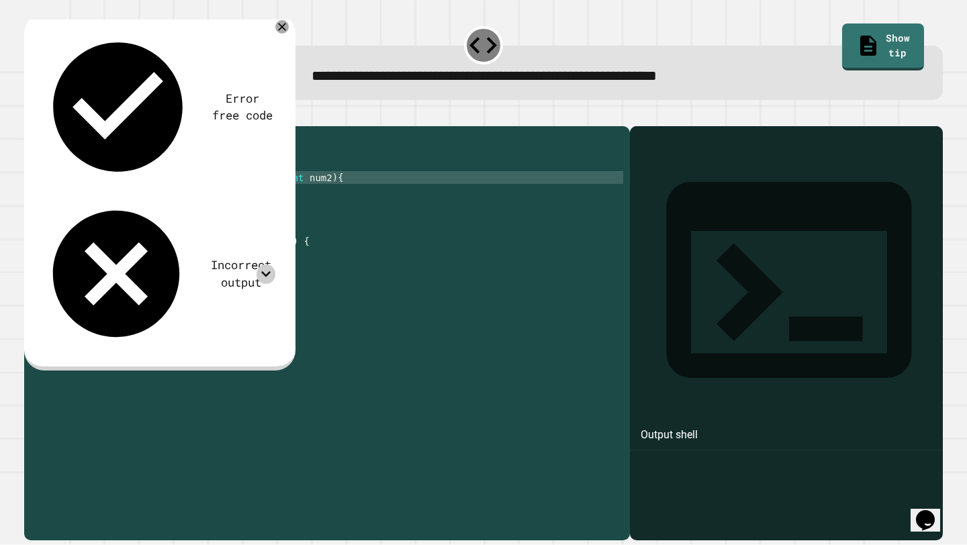
click at [44, 124] on icon "button" at bounding box center [39, 122] width 7 height 9
click at [0, 175] on div "**********" at bounding box center [483, 272] width 967 height 545
click at [296, 126] on div at bounding box center [483, 118] width 919 height 16
click at [281, 29] on icon at bounding box center [282, 26] width 9 height 9
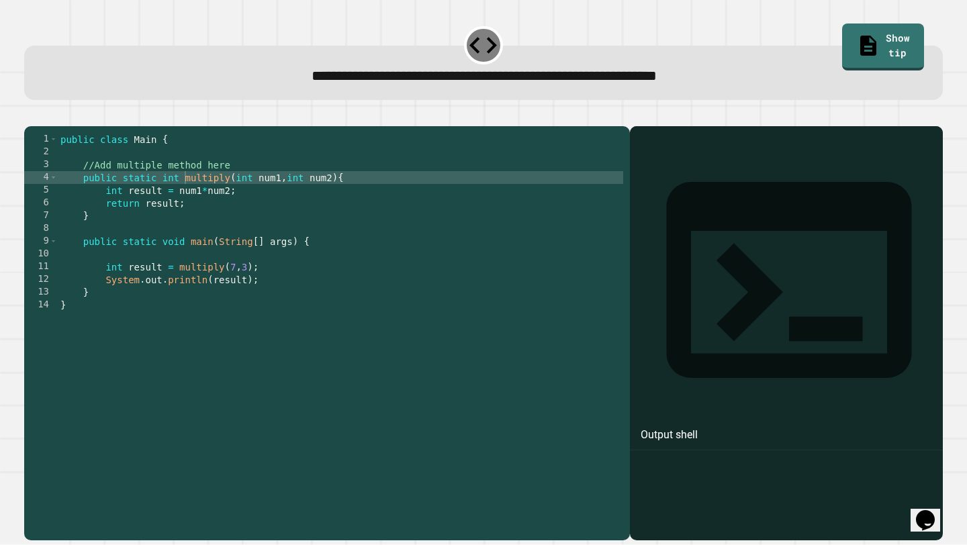
click at [250, 125] on div at bounding box center [483, 118] width 919 height 16
click at [162, 208] on div "public class Main { //Add multiple method here public static int multiply ( int…" at bounding box center [341, 331] width 566 height 396
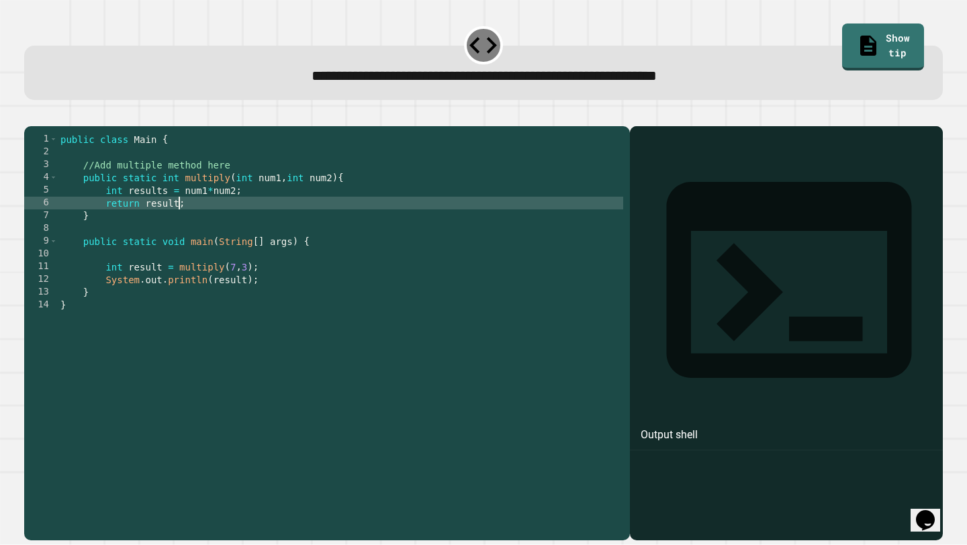
click at [179, 224] on div "public class Main { //Add multiple method here public static int multiply ( int…" at bounding box center [341, 331] width 566 height 396
click at [31, 115] on icon "button" at bounding box center [31, 115] width 0 height 0
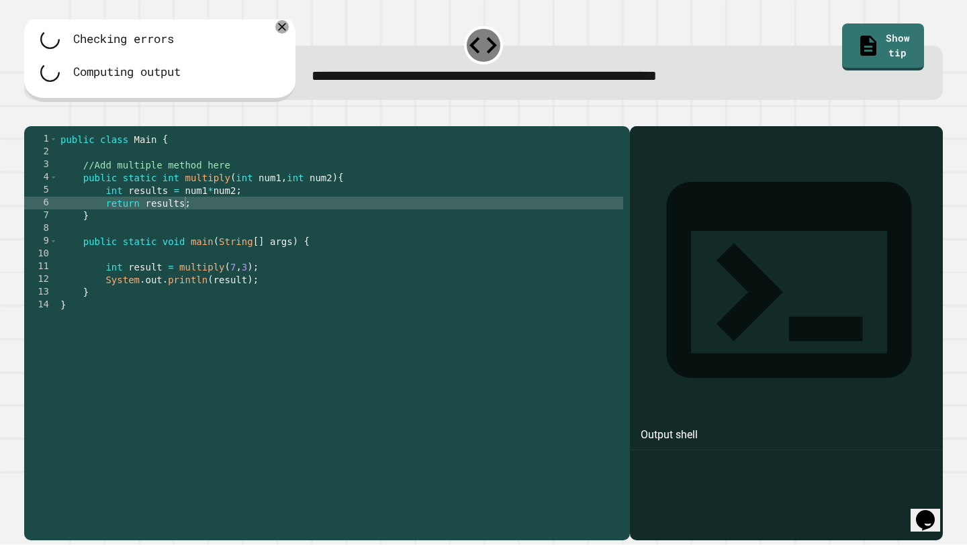
click at [313, 126] on div at bounding box center [483, 118] width 919 height 16
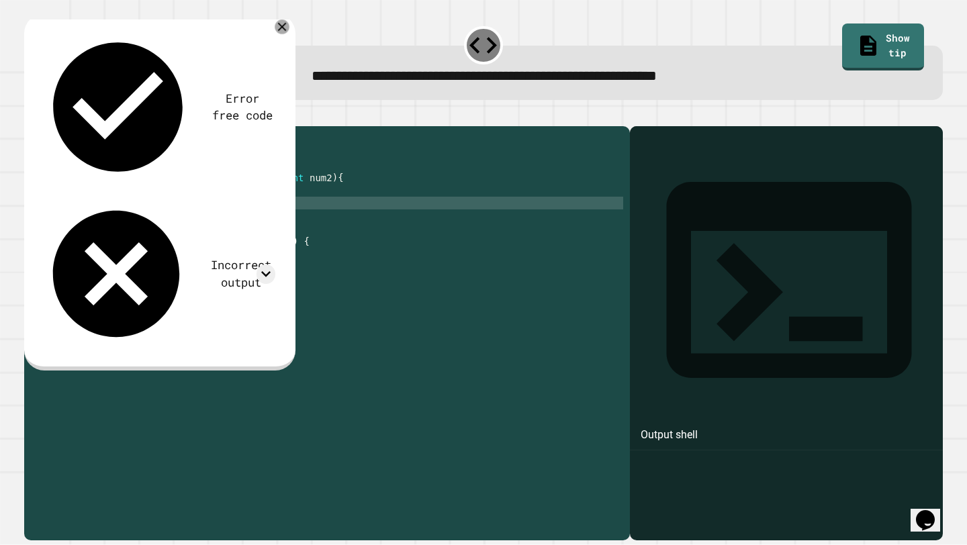
click at [277, 34] on div at bounding box center [282, 26] width 15 height 15
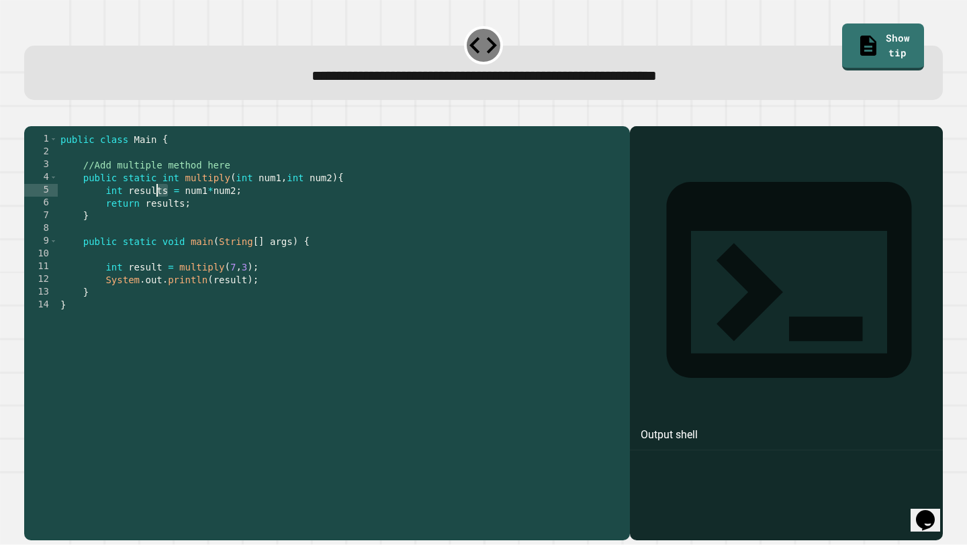
drag, startPoint x: 165, startPoint y: 206, endPoint x: 151, endPoint y: 206, distance: 14.1
click at [151, 206] on div "public class Main { //Add multiple method here public static int multiply ( int…" at bounding box center [341, 331] width 566 height 396
drag, startPoint x: 179, startPoint y: 221, endPoint x: 158, endPoint y: 221, distance: 21.5
click at [158, 221] on div "public class Main { //Add multiple method here public static int multiply ( int…" at bounding box center [341, 331] width 566 height 396
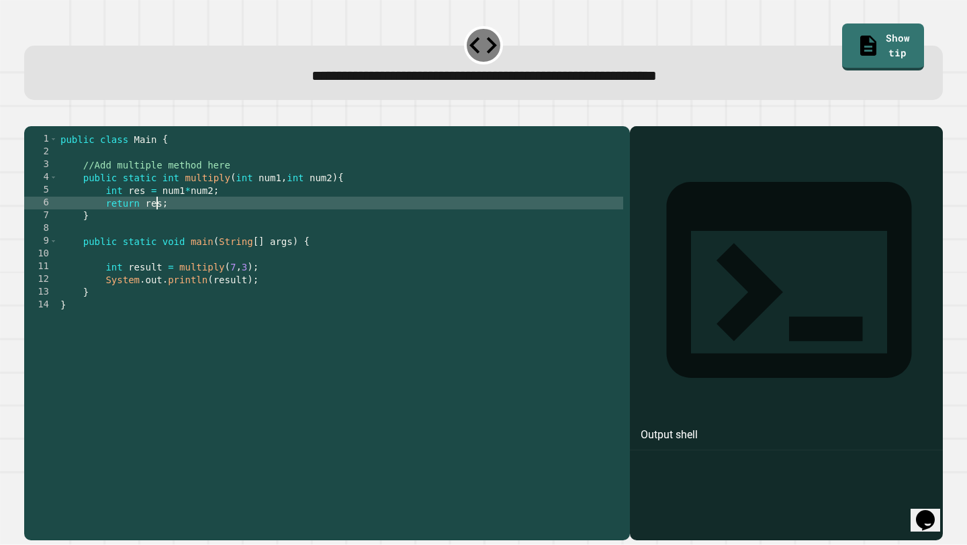
click at [171, 239] on div "public class Main { //Add multiple method here public static int multiply ( int…" at bounding box center [341, 331] width 566 height 396
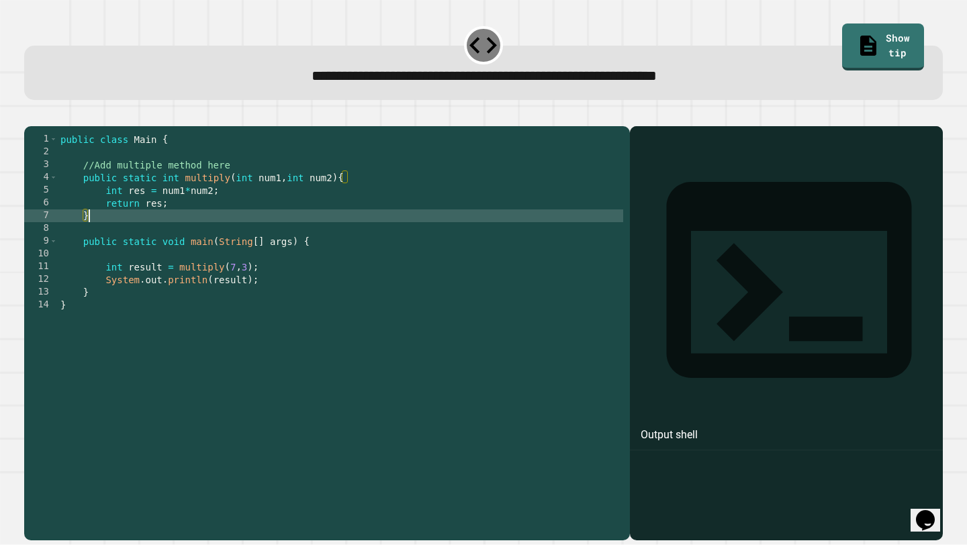
scroll to position [0, 1]
click at [31, 115] on button "button" at bounding box center [31, 115] width 0 height 0
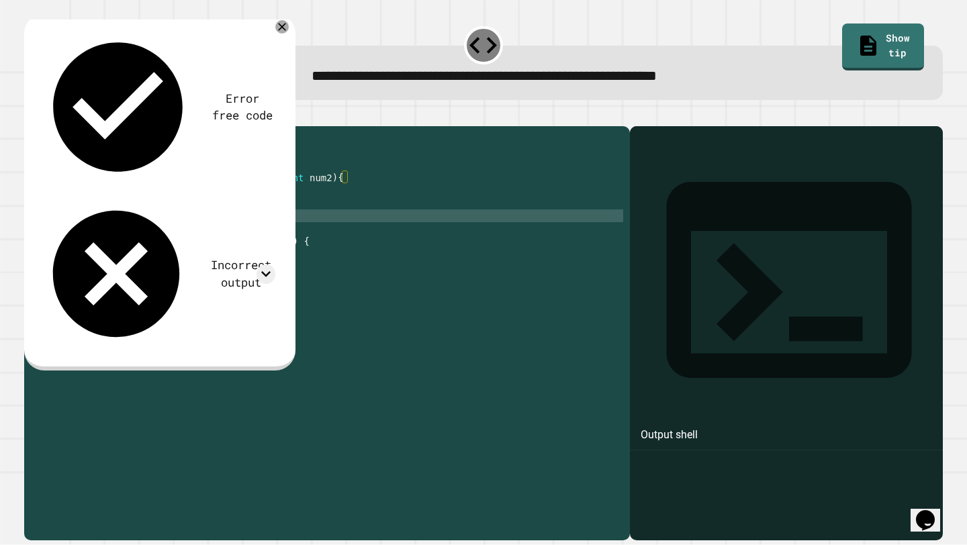
click at [429, 87] on div "**********" at bounding box center [483, 75] width 879 height 22
click at [283, 30] on icon at bounding box center [282, 27] width 16 height 16
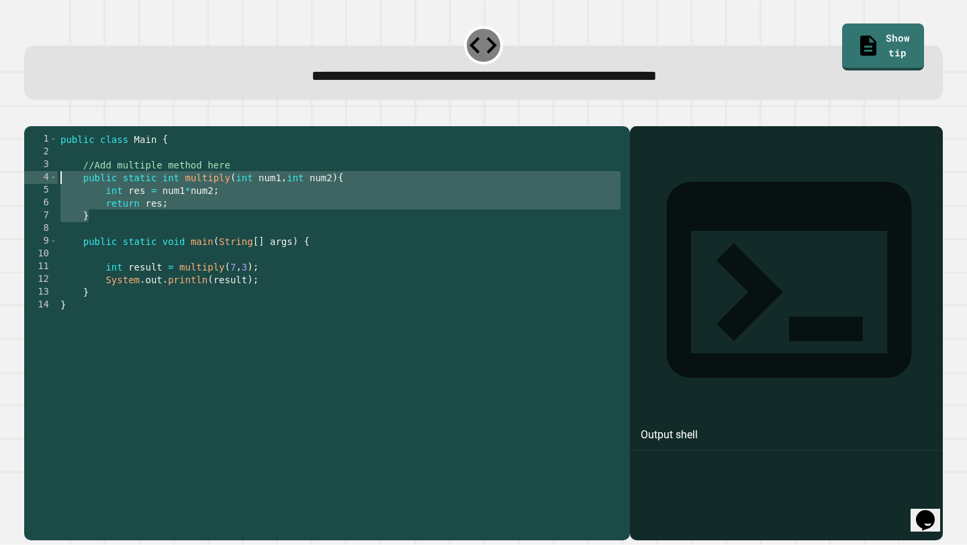
drag, startPoint x: 131, startPoint y: 237, endPoint x: 32, endPoint y: 193, distance: 108.2
click at [32, 193] on div "* 1 2 3 4 5 6 7 8 9 10 11 12 13 14 public class Main { //Add multiple method he…" at bounding box center [323, 318] width 599 height 370
type textarea "**********"
click at [97, 220] on div "public class Main { //Add multiple method here public static int multiply ( int…" at bounding box center [341, 331] width 566 height 396
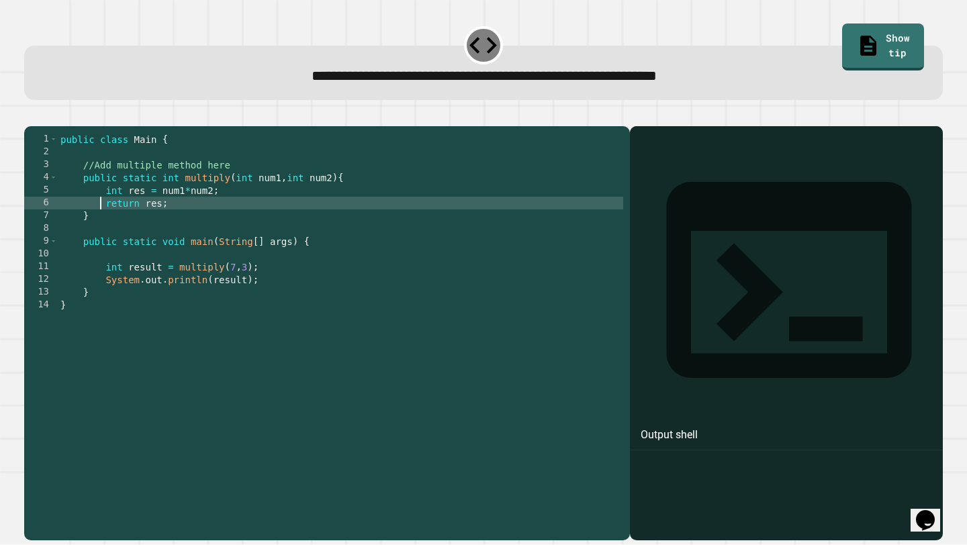
click at [112, 235] on div "public class Main { //Add multiple method here public static int multiply ( int…" at bounding box center [341, 331] width 566 height 396
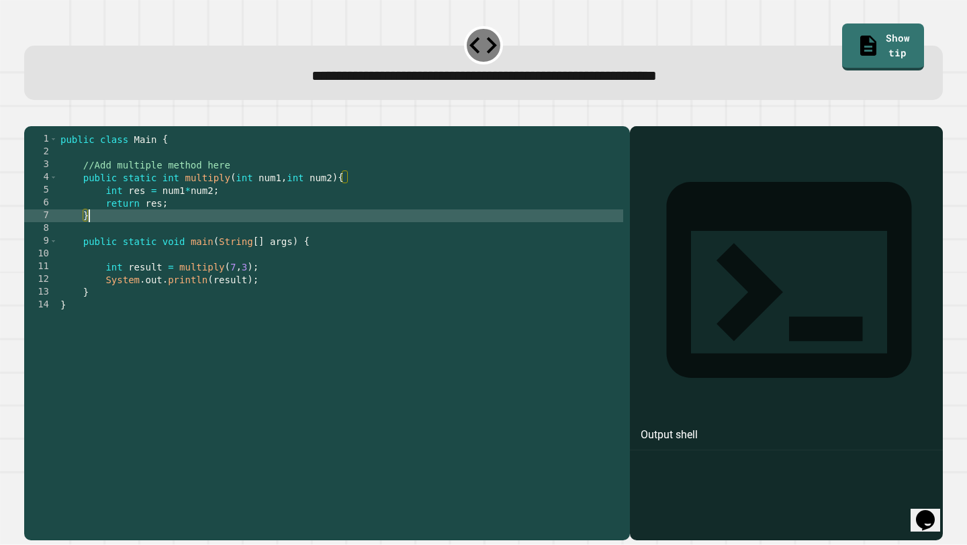
click at [31, 115] on icon "button" at bounding box center [31, 115] width 0 height 0
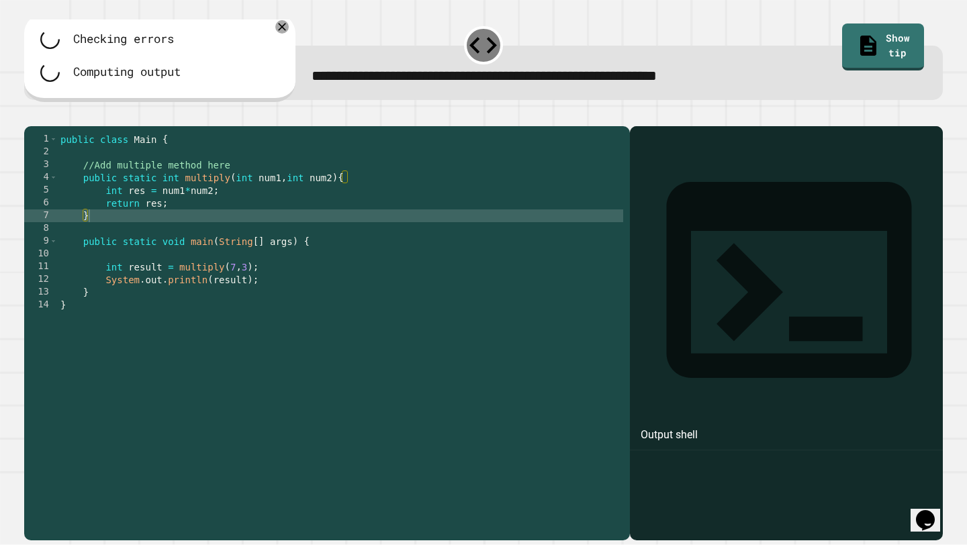
click at [317, 111] on div "**********" at bounding box center [483, 325] width 928 height 441
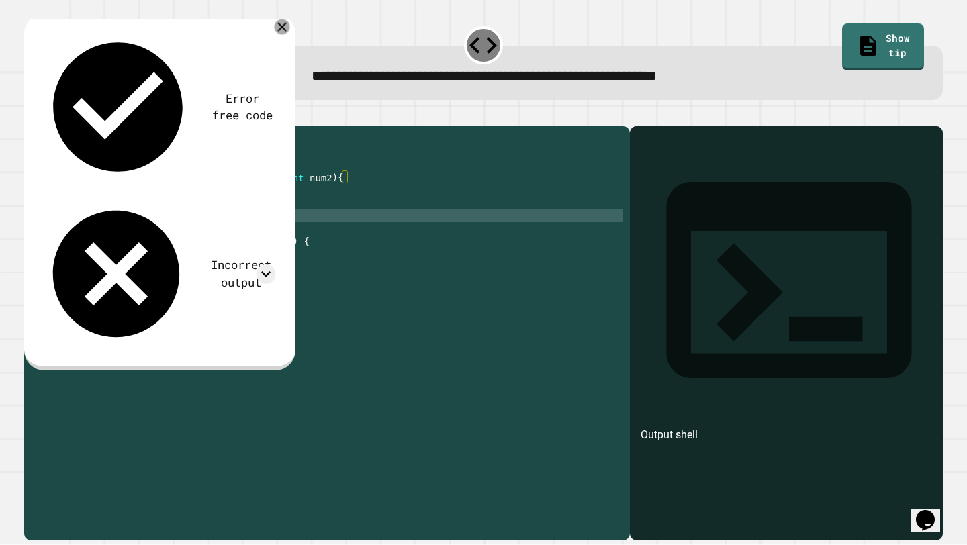
click at [281, 30] on icon at bounding box center [282, 26] width 9 height 9
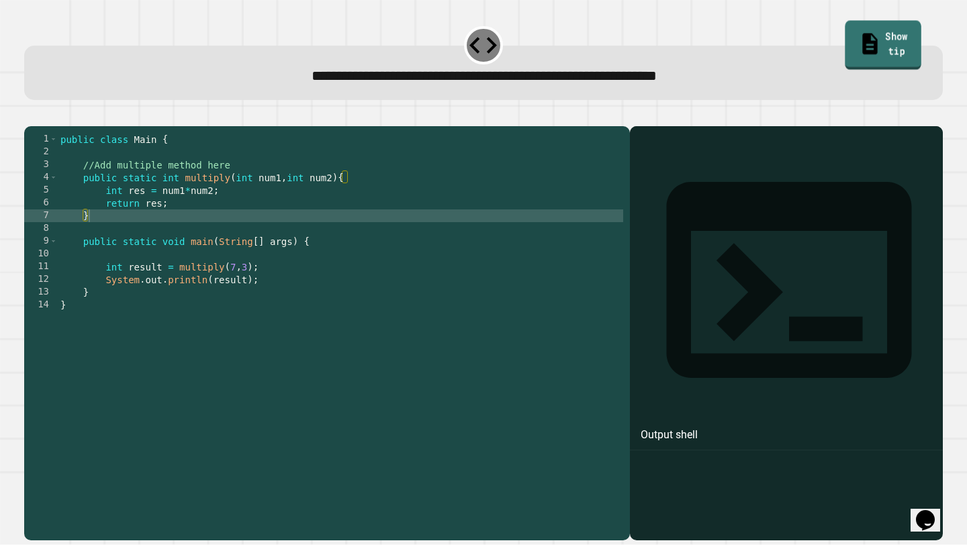
click at [910, 42] on link "Show tip" at bounding box center [883, 45] width 77 height 50
